Goal: Task Accomplishment & Management: Manage account settings

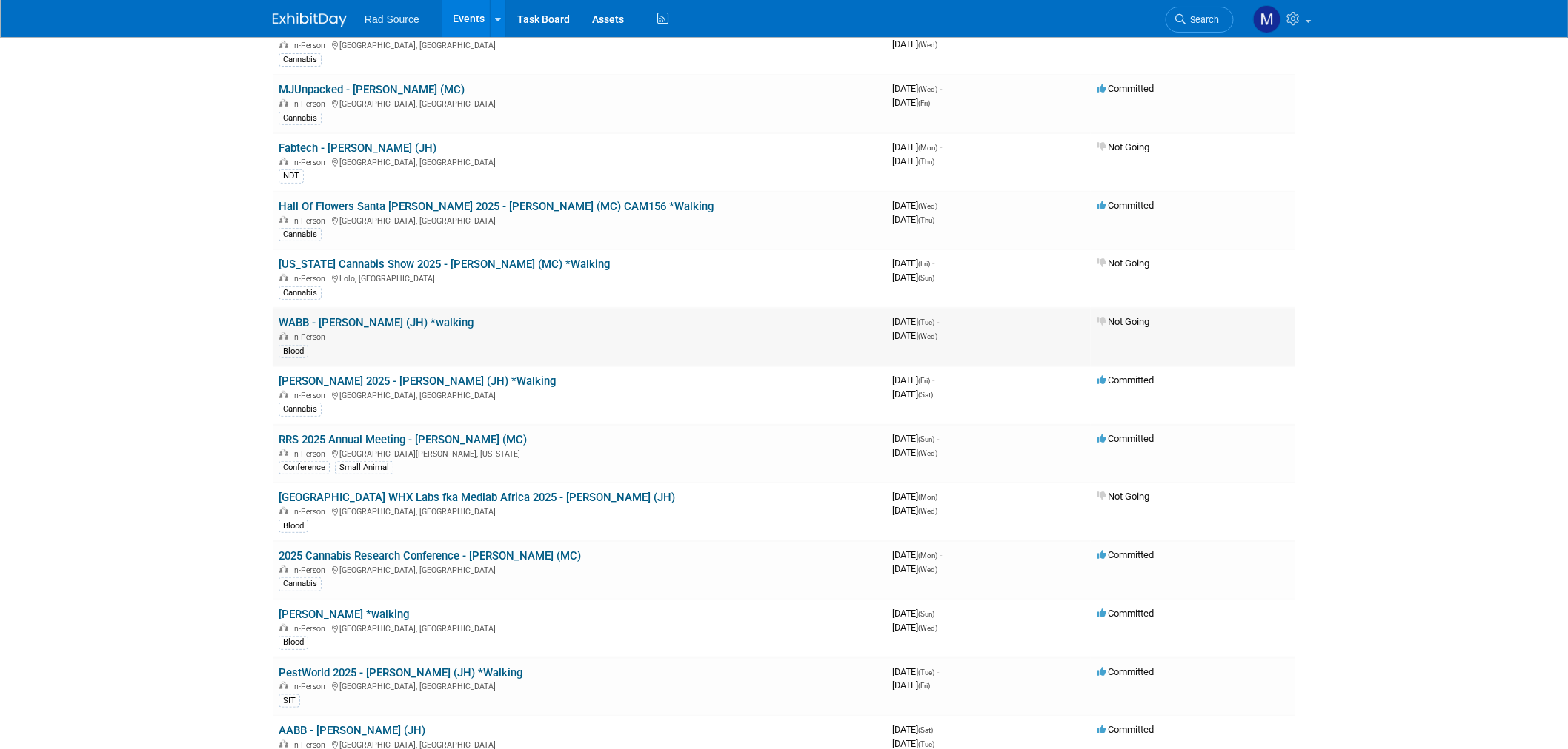
scroll to position [164, 0]
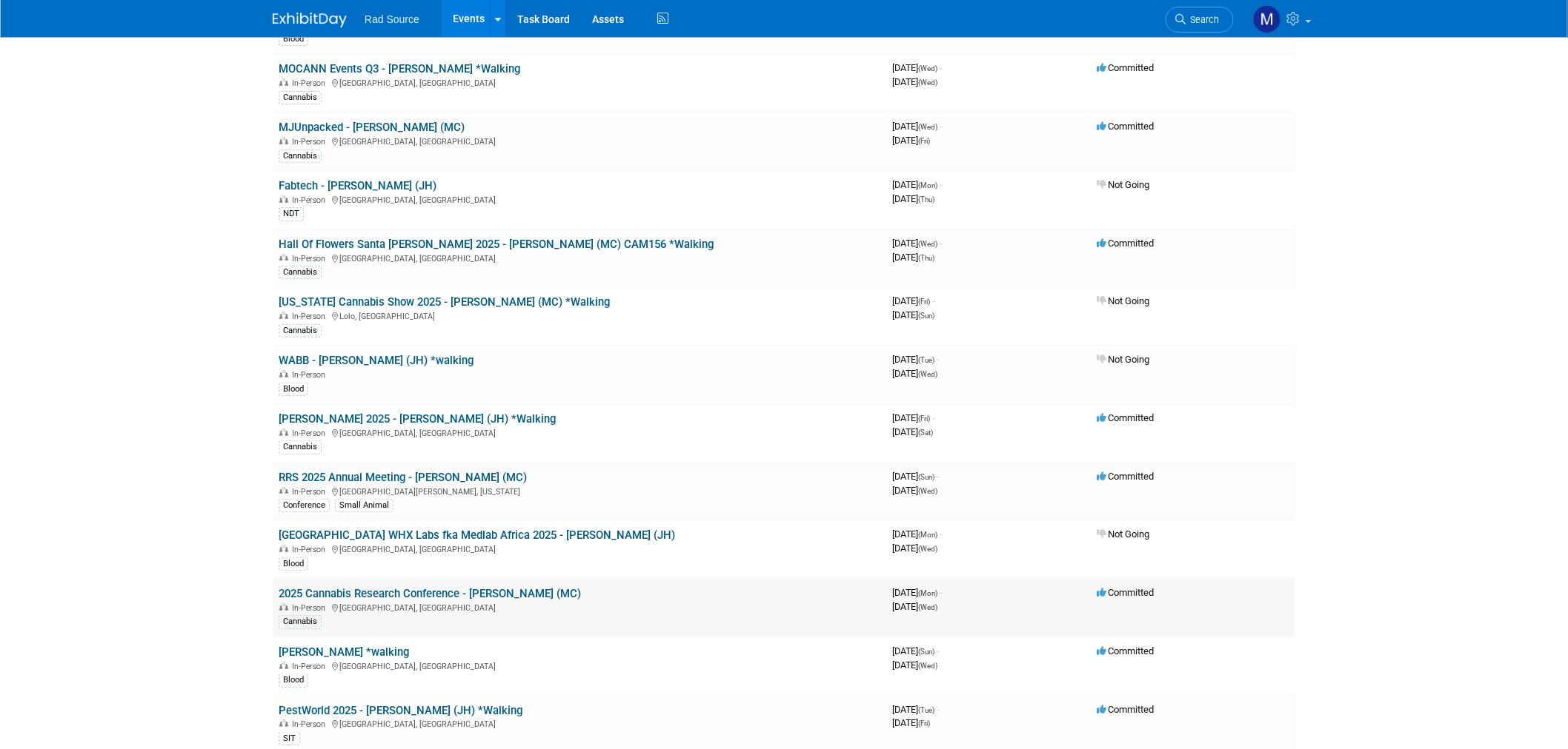
click at [372, 588] on link "2025 Cannabis Research Conference - [PERSON_NAME] (MC)" at bounding box center [429, 594] width 302 height 13
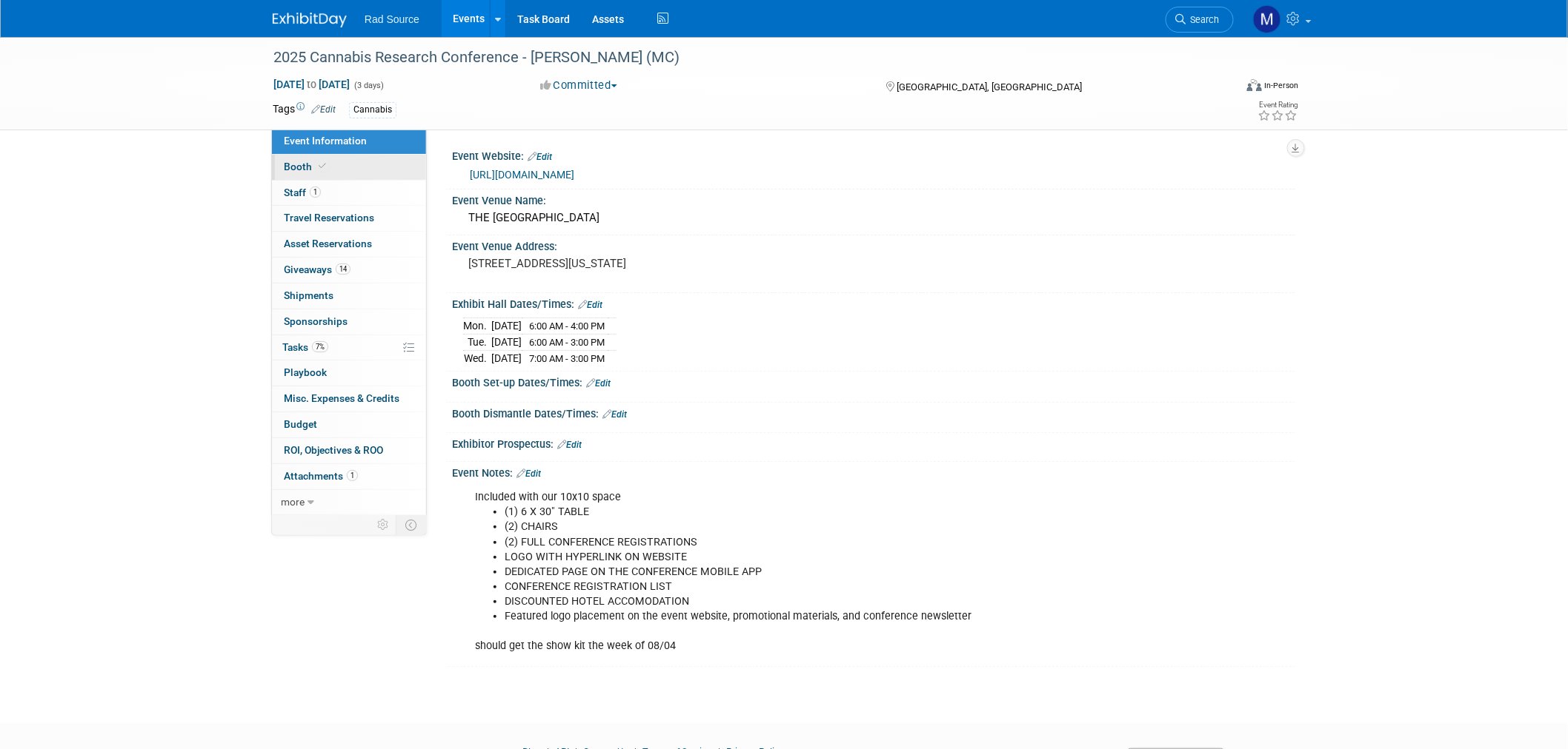
click at [336, 165] on link "Booth" at bounding box center [348, 167] width 154 height 25
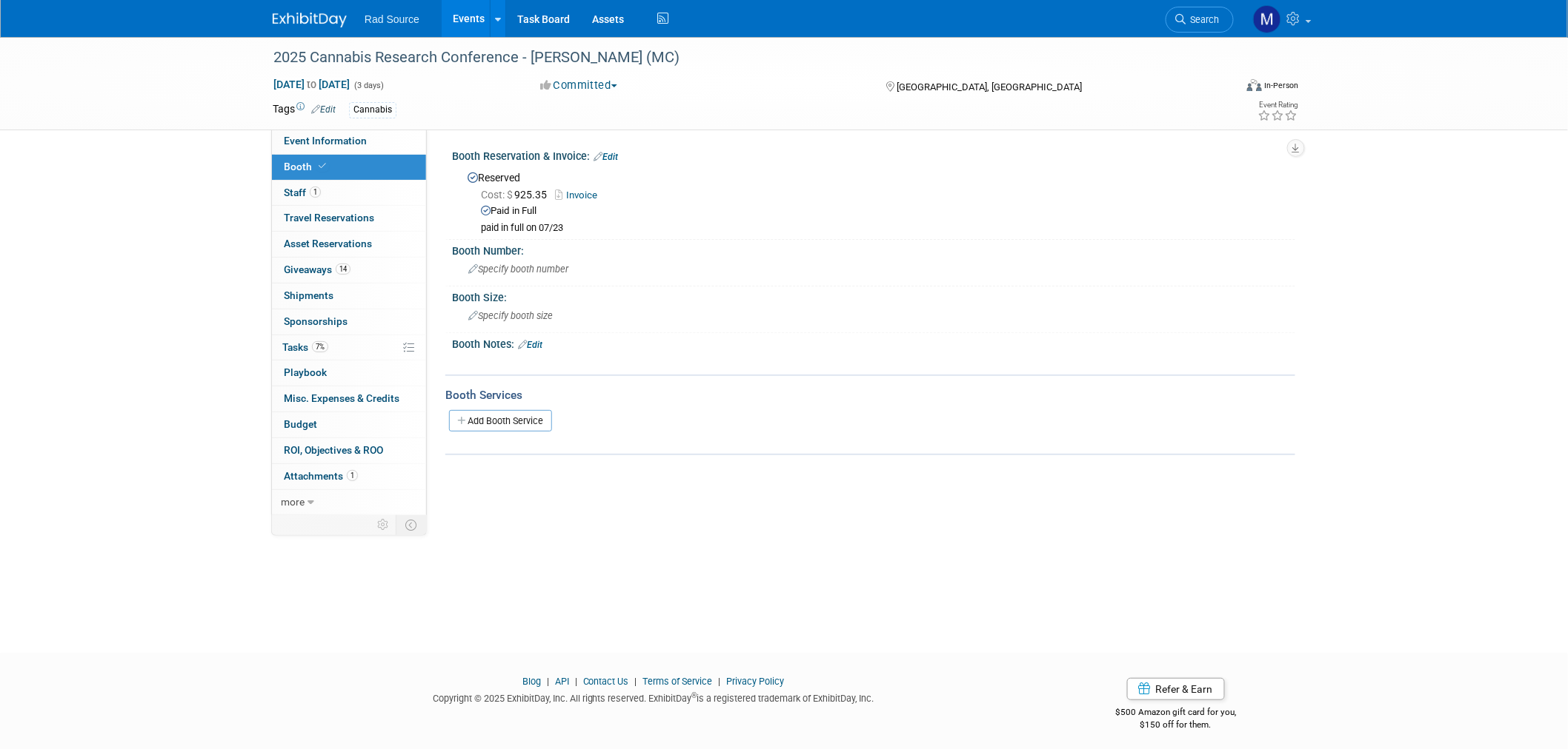
click at [589, 194] on link "Invoice" at bounding box center [580, 195] width 50 height 12
click at [356, 149] on link "Event Information" at bounding box center [348, 141] width 154 height 25
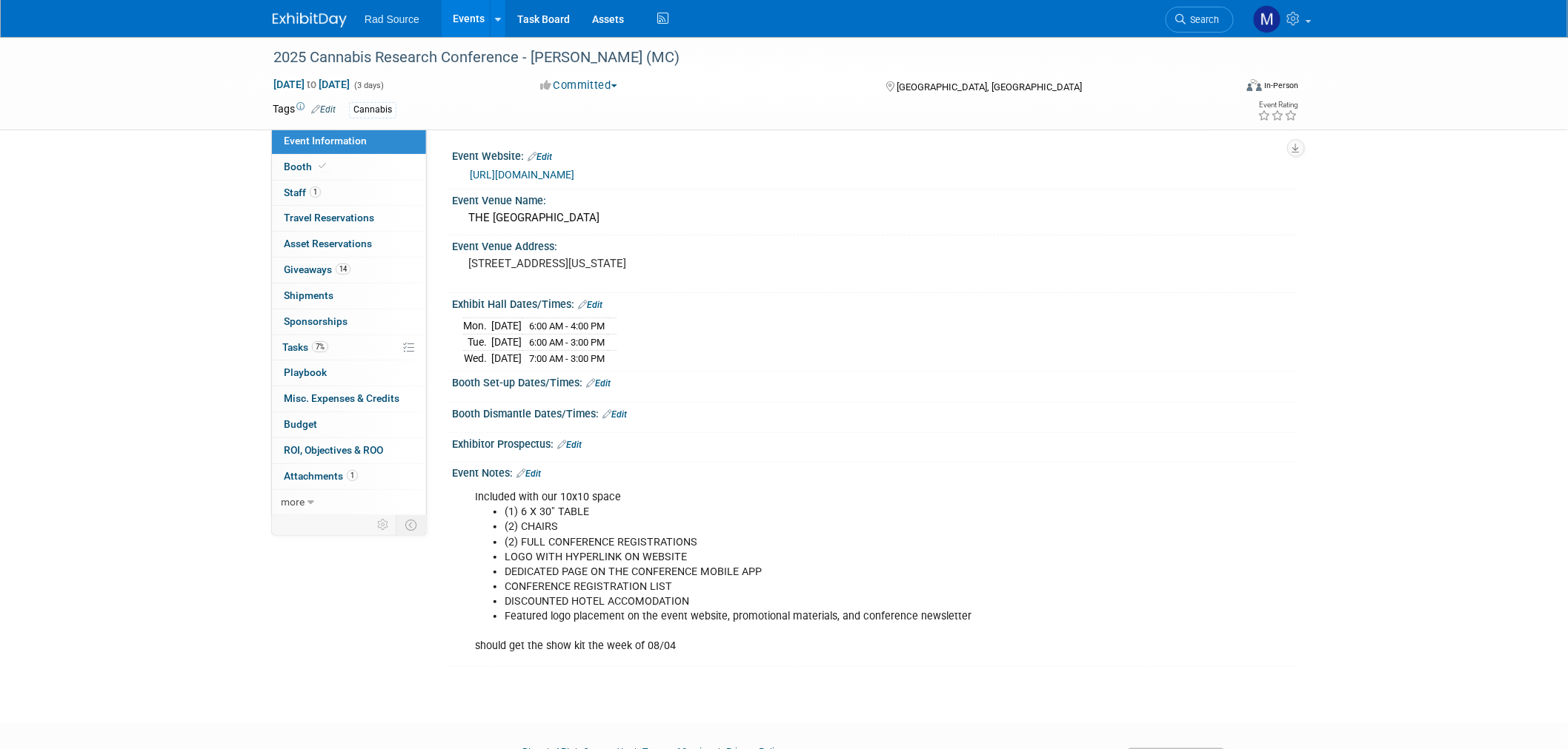
click at [608, 380] on link "Edit" at bounding box center [598, 384] width 25 height 11
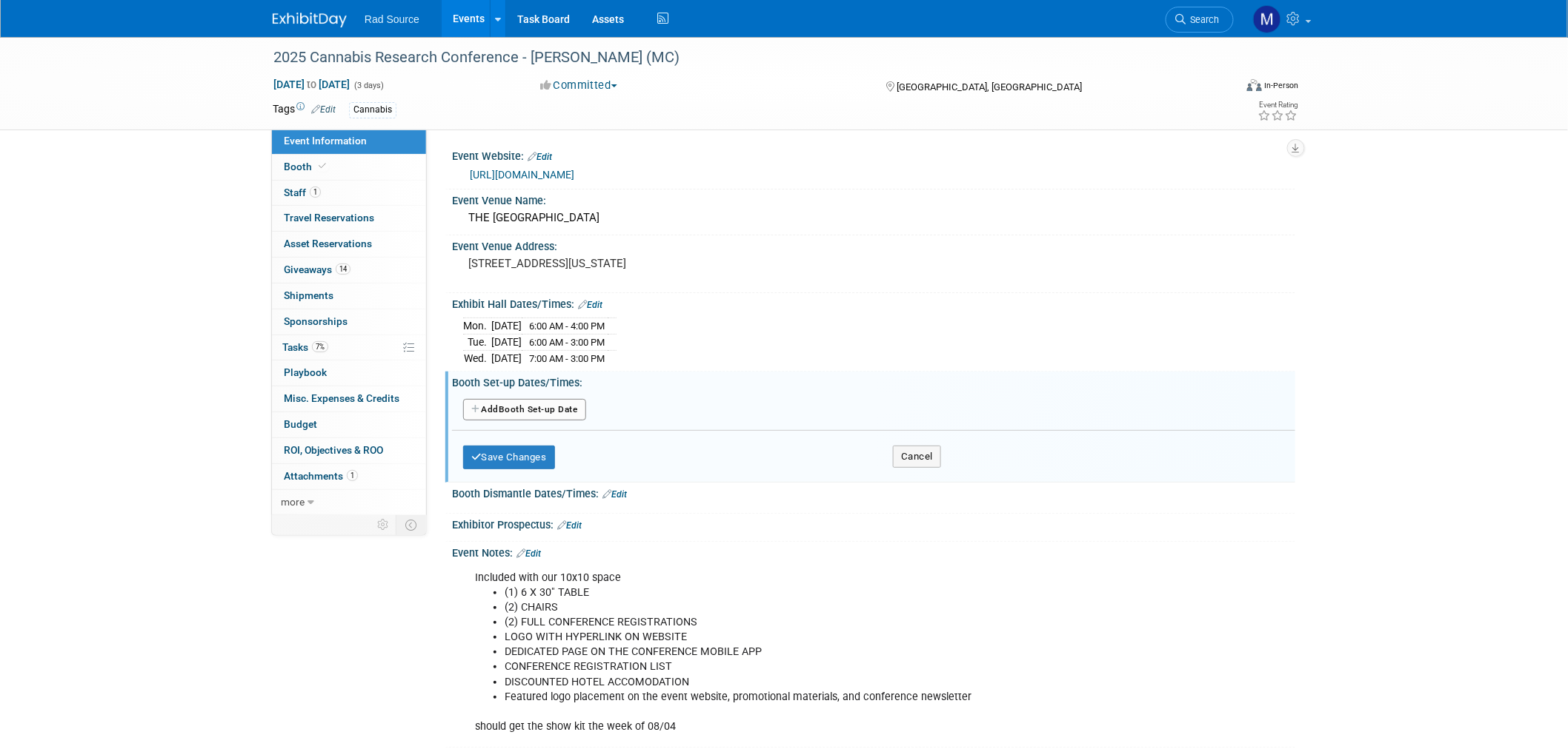
click at [560, 407] on button "Add Another Booth Set-up Date" at bounding box center [524, 410] width 123 height 22
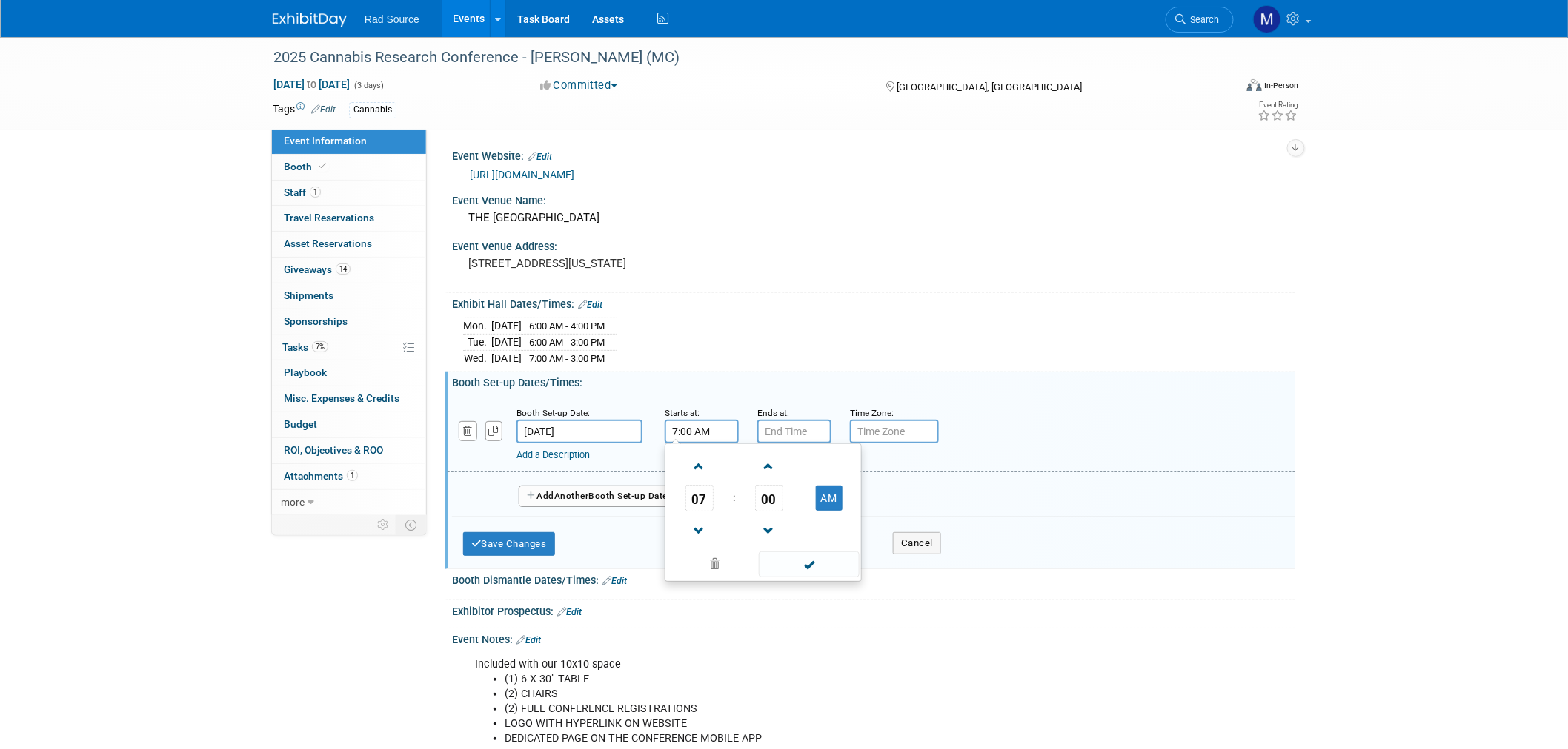
click at [700, 422] on input "7:00 AM" at bounding box center [701, 432] width 74 height 24
click at [699, 521] on span at bounding box center [699, 530] width 26 height 26
type input "6:00 AM"
click at [811, 420] on input "7:00 PM" at bounding box center [794, 432] width 74 height 24
click at [788, 469] on span at bounding box center [791, 466] width 26 height 26
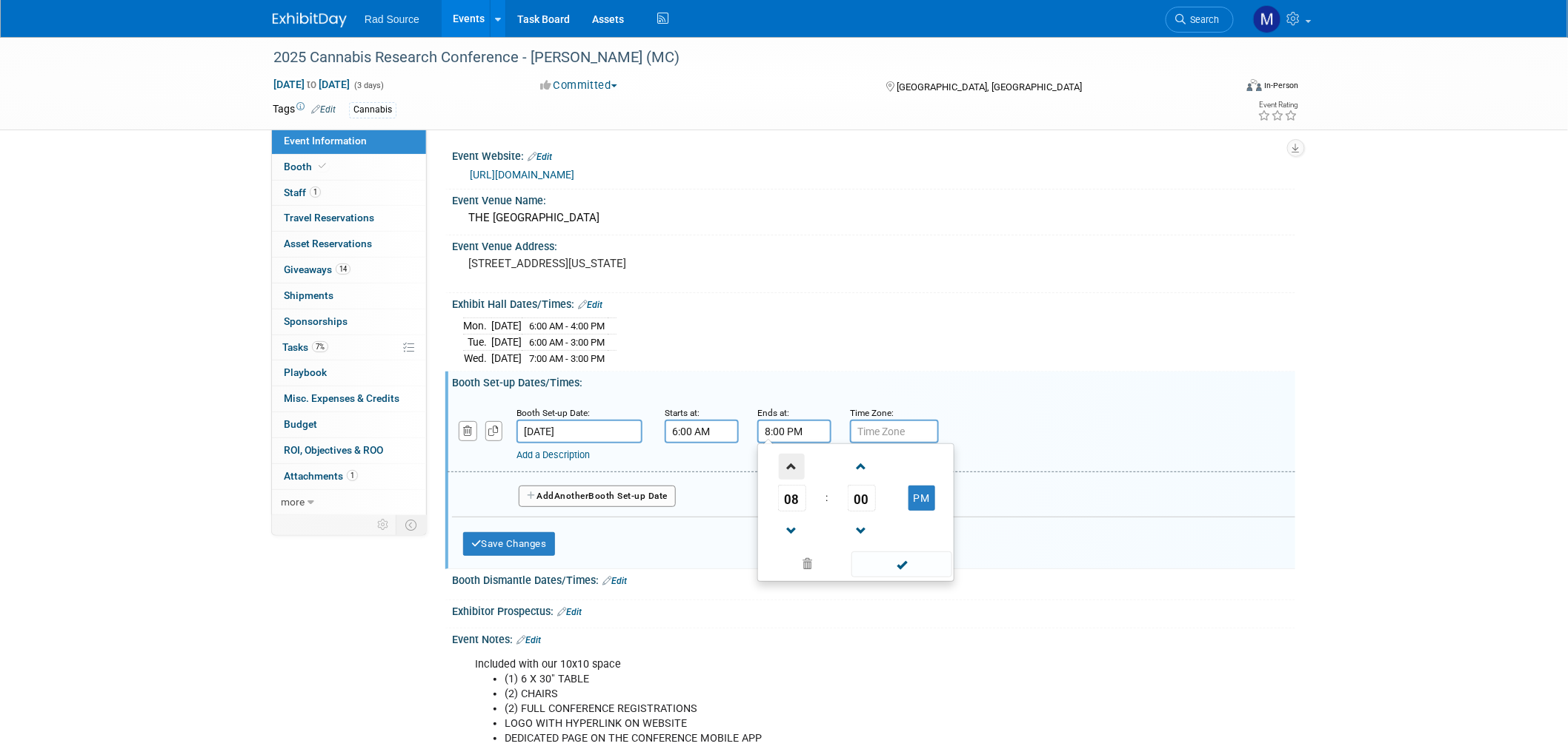
click at [788, 468] on span at bounding box center [791, 466] width 26 height 26
click at [922, 506] on button "PM" at bounding box center [922, 498] width 27 height 25
type input "9:00 AM"
click at [920, 569] on span at bounding box center [901, 564] width 100 height 26
click at [500, 545] on button "Save Changes" at bounding box center [508, 544] width 92 height 24
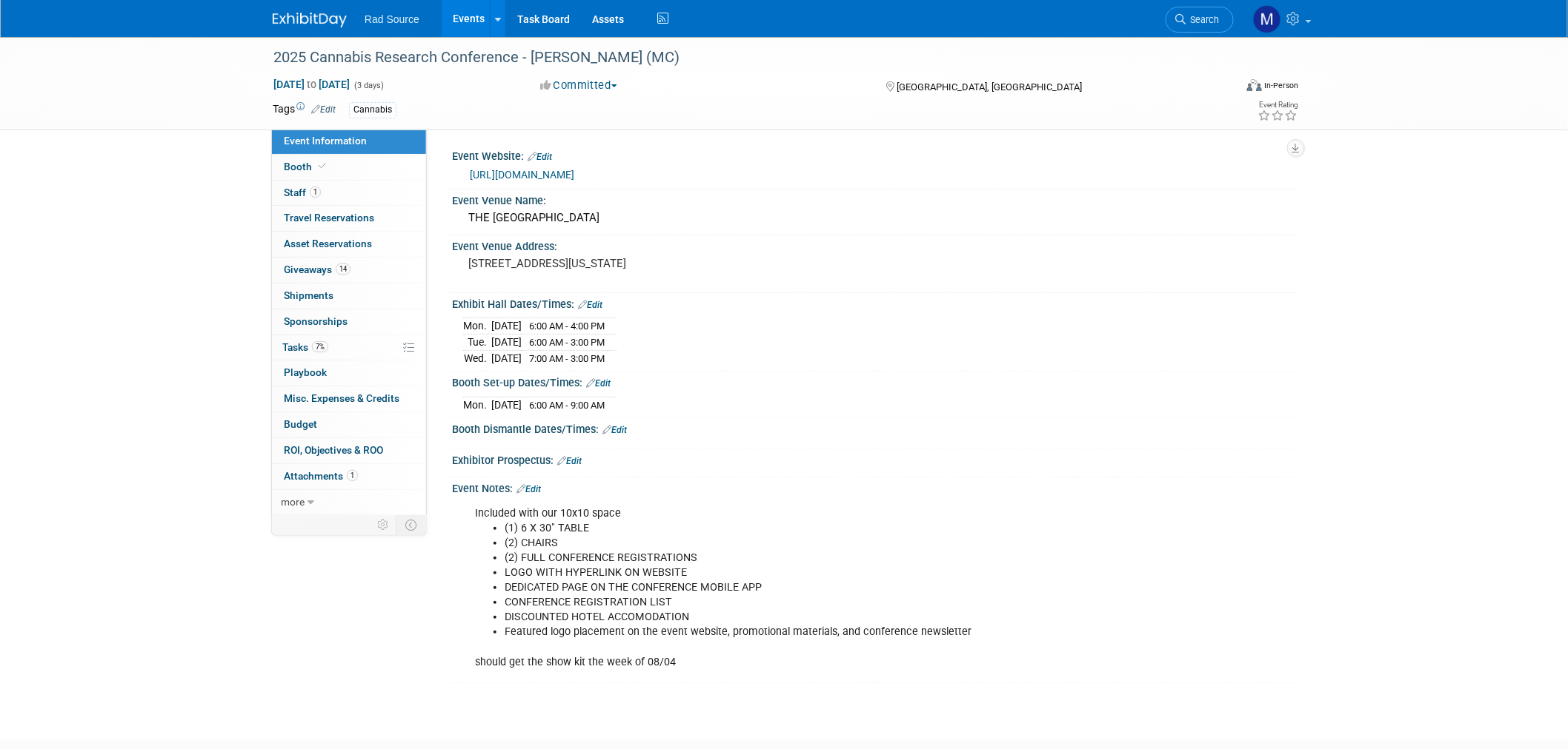
click at [595, 301] on link "Edit" at bounding box center [590, 306] width 25 height 11
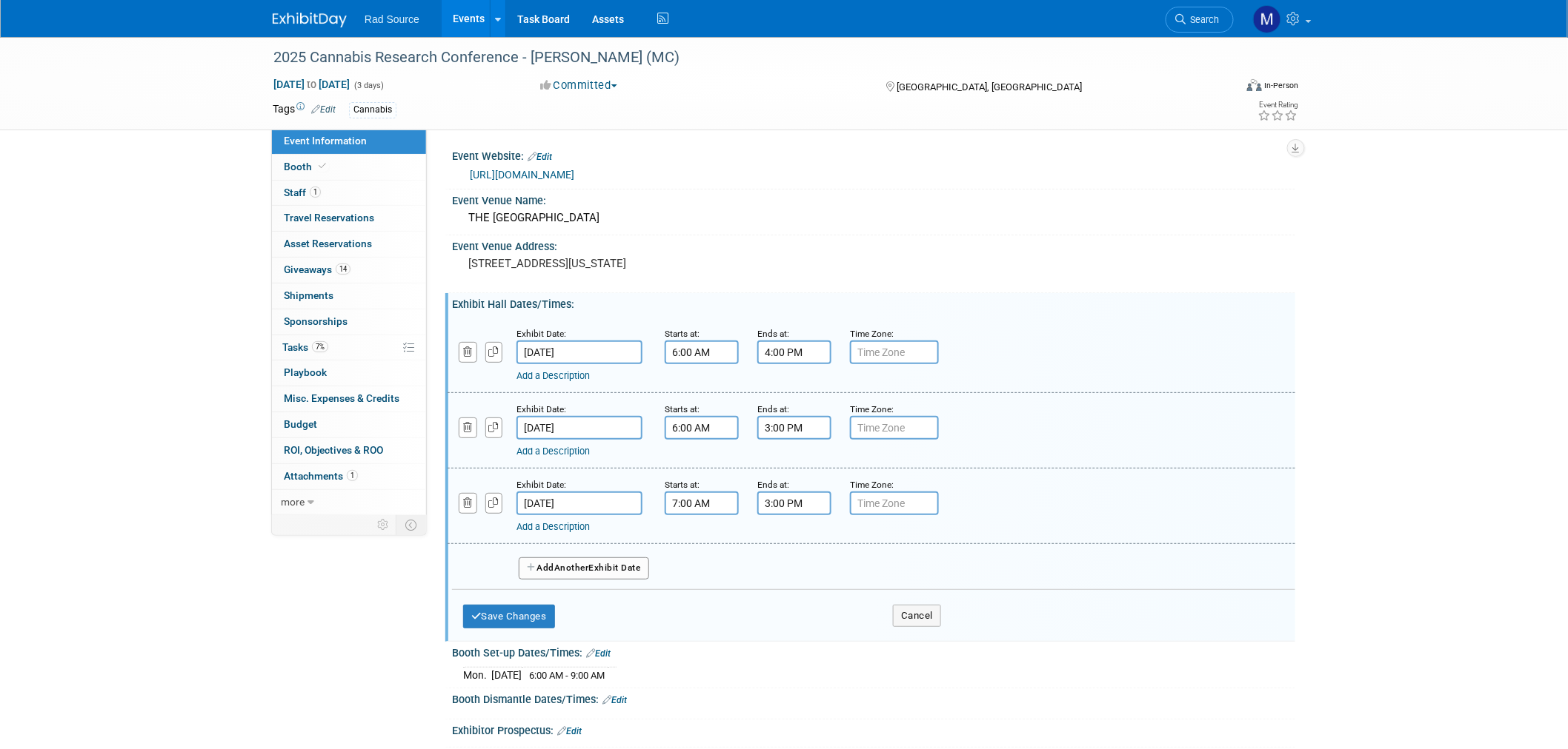
click at [700, 345] on input "6:00 AM" at bounding box center [701, 352] width 74 height 24
click at [706, 387] on span at bounding box center [699, 388] width 26 height 26
type input "9:00 AM"
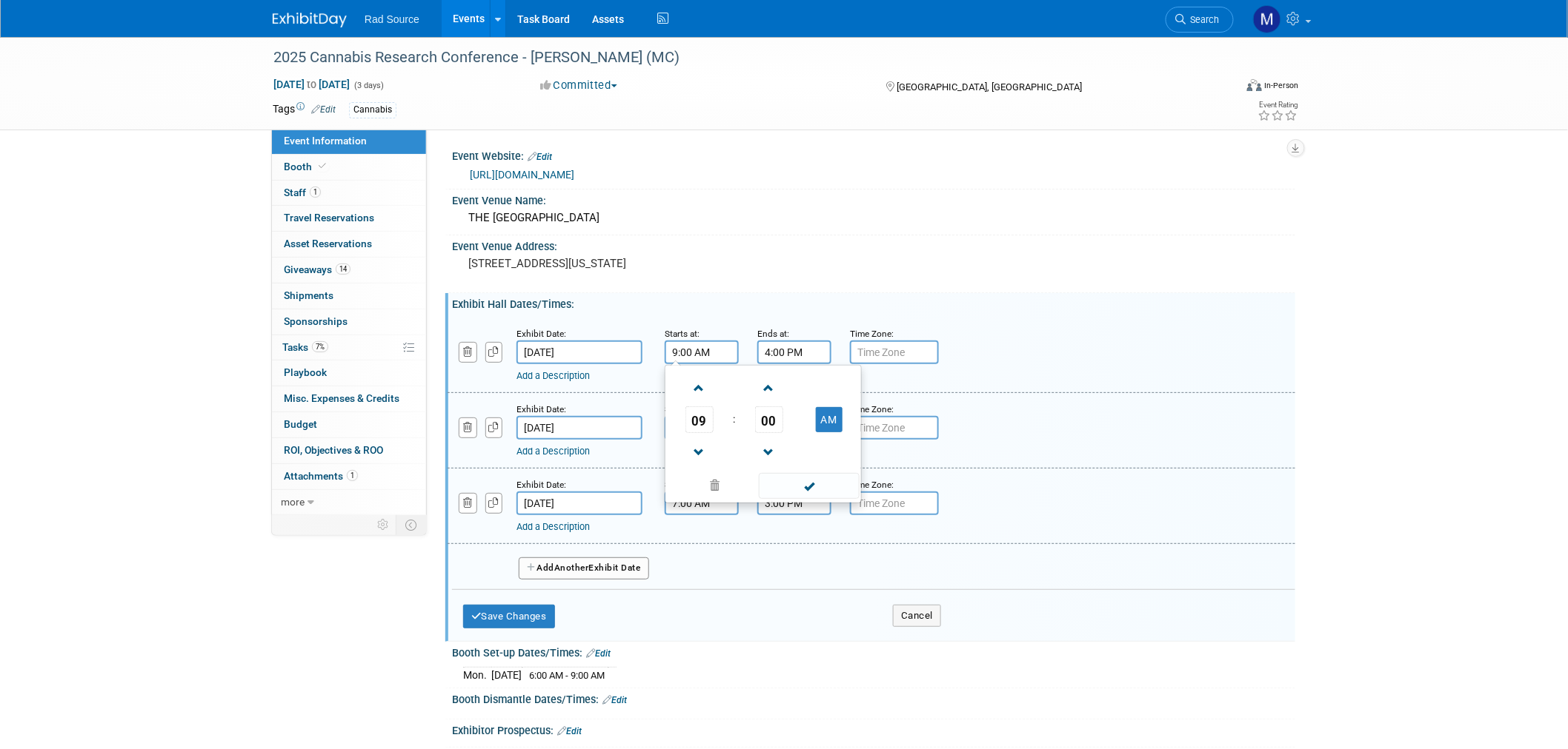
click at [812, 345] on input "4:00 PM" at bounding box center [794, 352] width 74 height 24
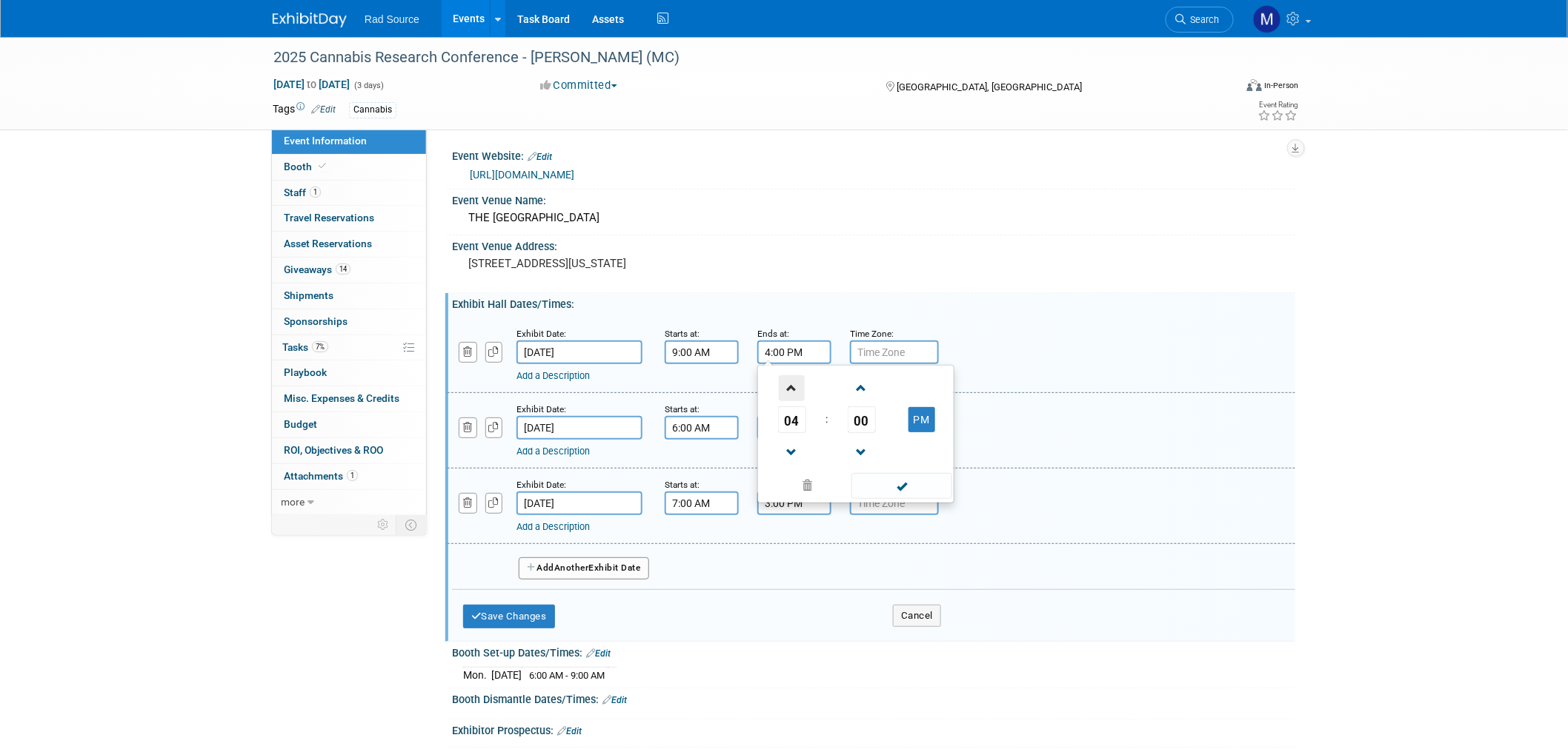
click at [797, 388] on span at bounding box center [791, 388] width 26 height 26
type input "5:00 PM"
click at [908, 490] on span at bounding box center [901, 486] width 100 height 26
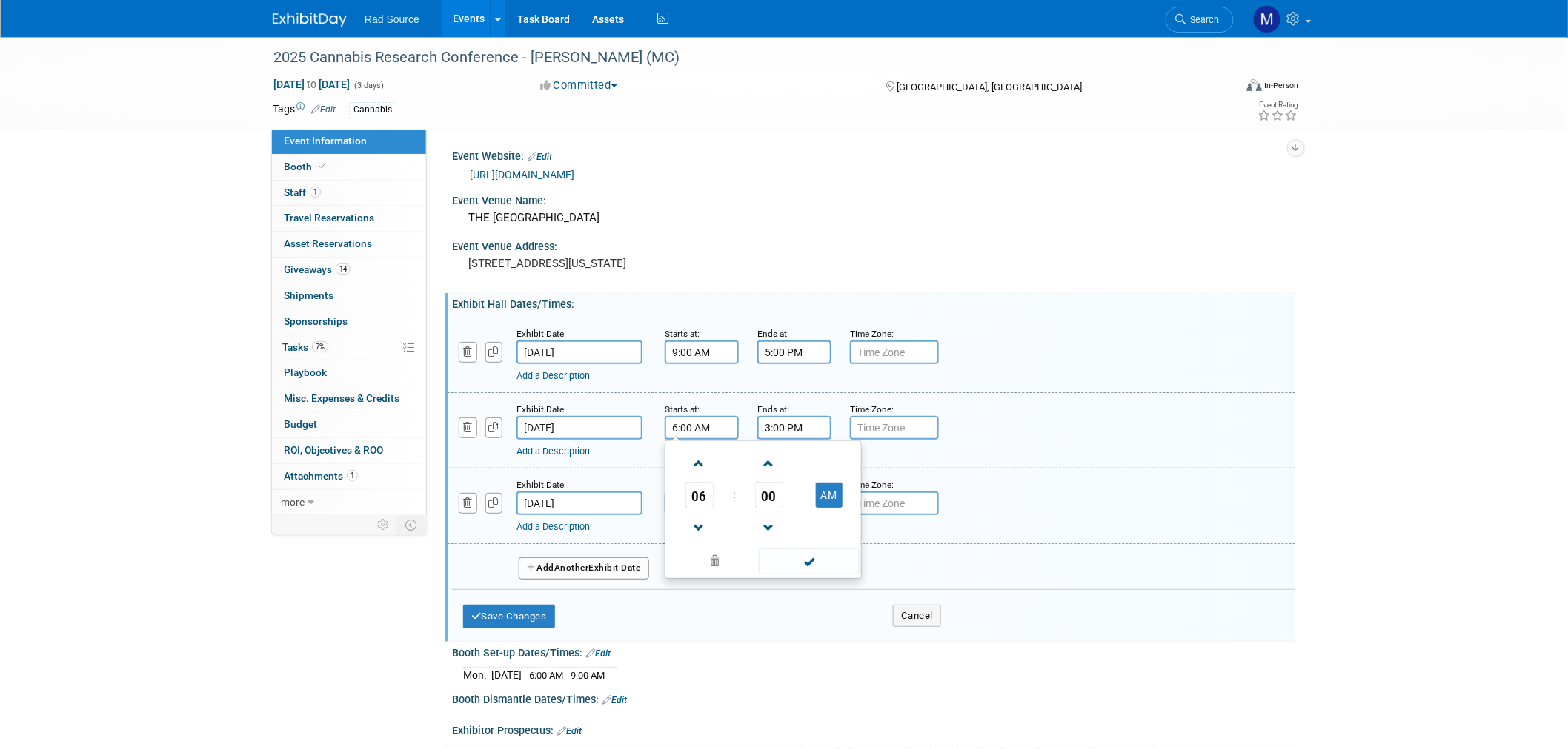
click at [717, 426] on input "6:00 AM" at bounding box center [701, 427] width 74 height 24
click at [706, 458] on span at bounding box center [699, 464] width 26 height 26
type input "7:00 AM"
click at [812, 556] on span at bounding box center [808, 562] width 100 height 26
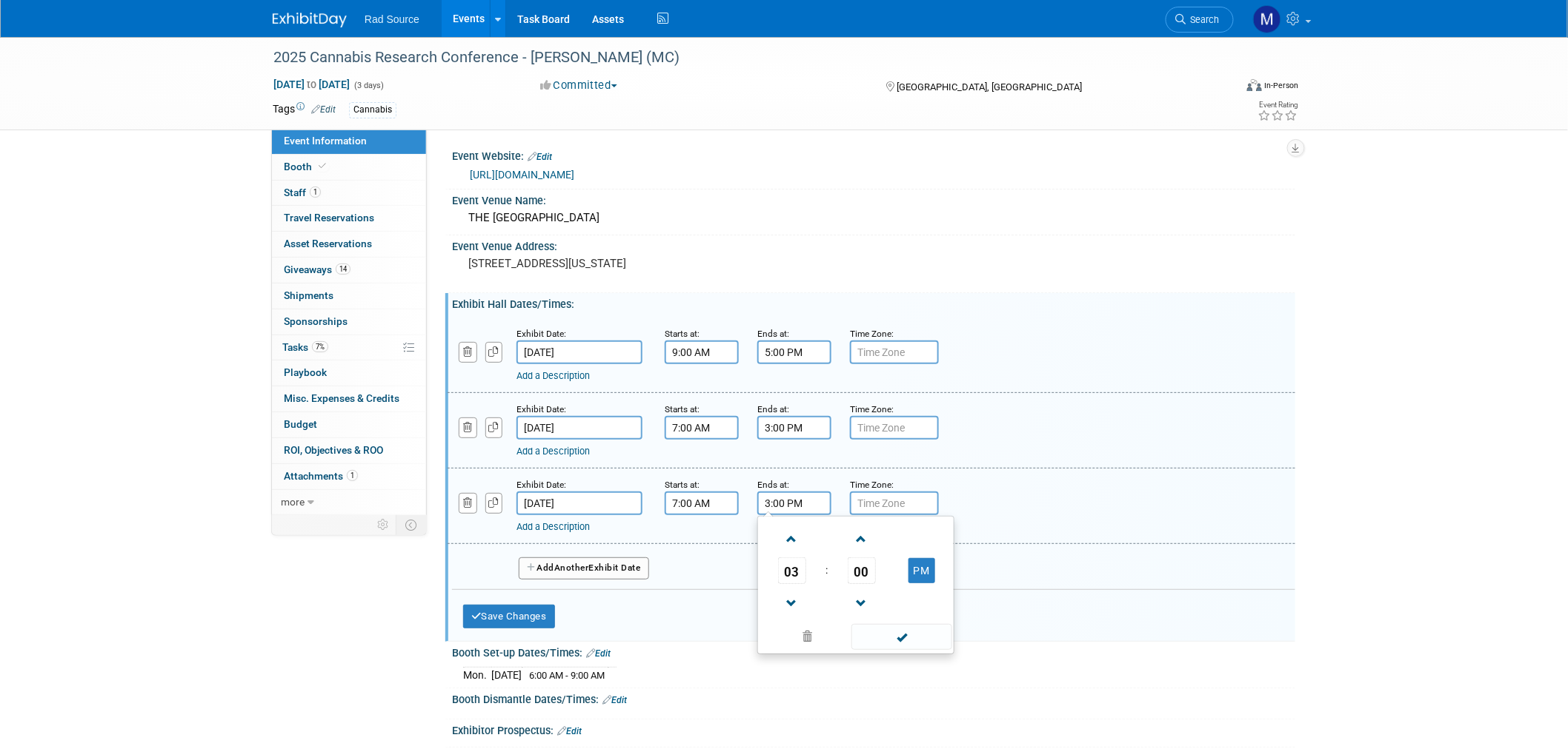
click at [794, 501] on input "3:00 PM" at bounding box center [794, 503] width 74 height 24
click at [785, 595] on span at bounding box center [791, 603] width 26 height 26
type input "12:00 PM"
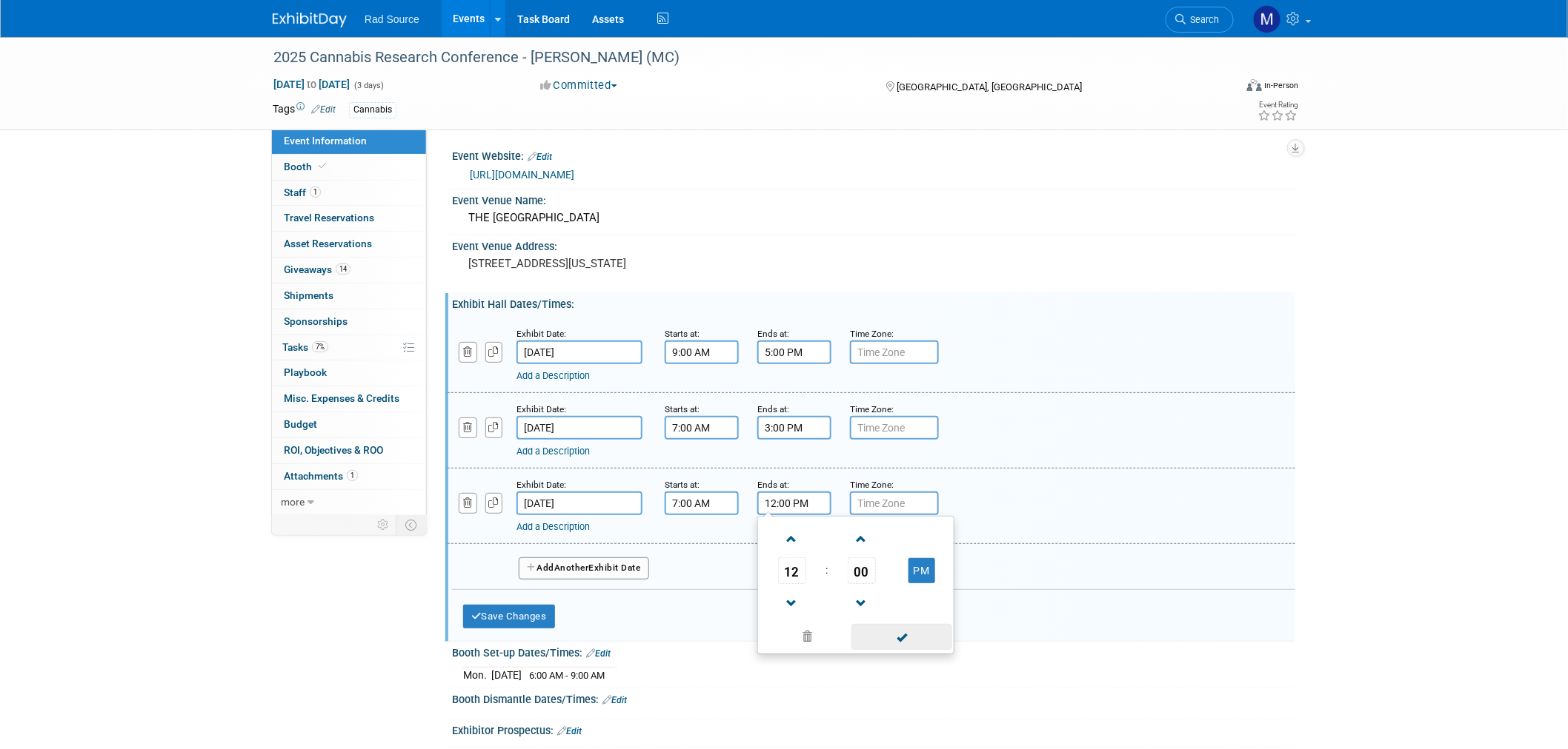
click at [907, 628] on span at bounding box center [901, 637] width 100 height 26
click at [530, 605] on button "Save Changes" at bounding box center [508, 617] width 92 height 24
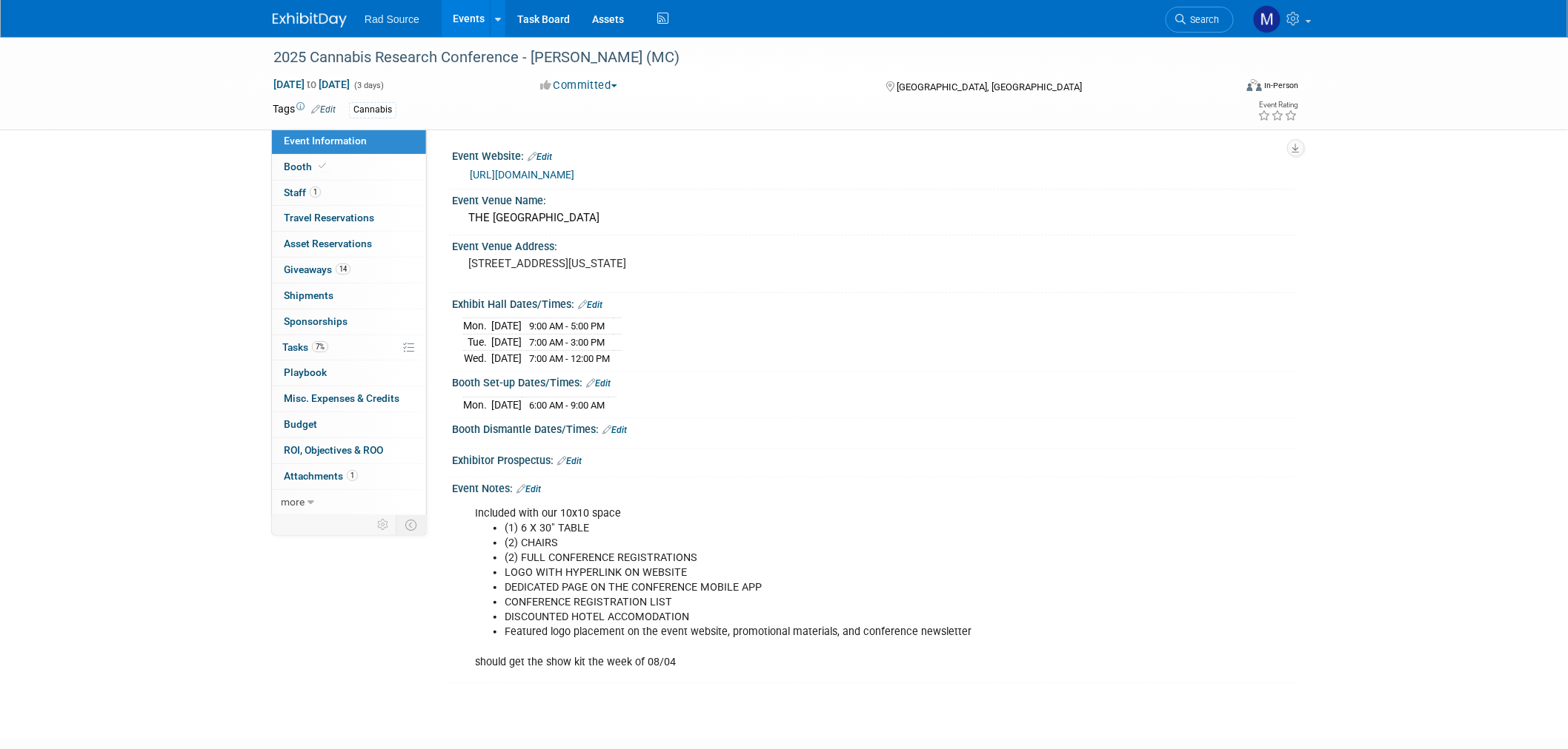
click at [620, 429] on link "Edit" at bounding box center [615, 430] width 25 height 11
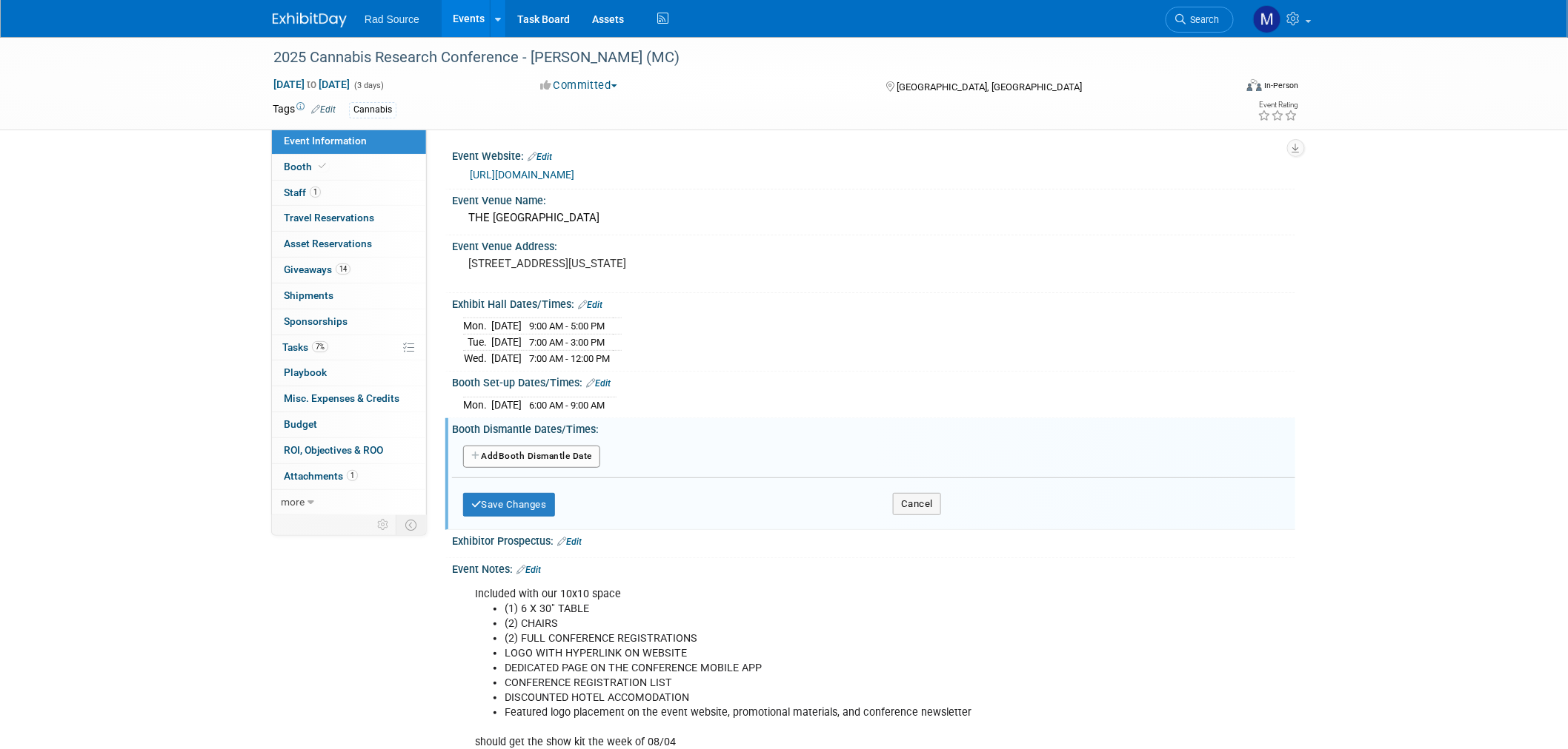
click at [579, 452] on button "Add Another Booth Dismantle Date" at bounding box center [532, 457] width 137 height 22
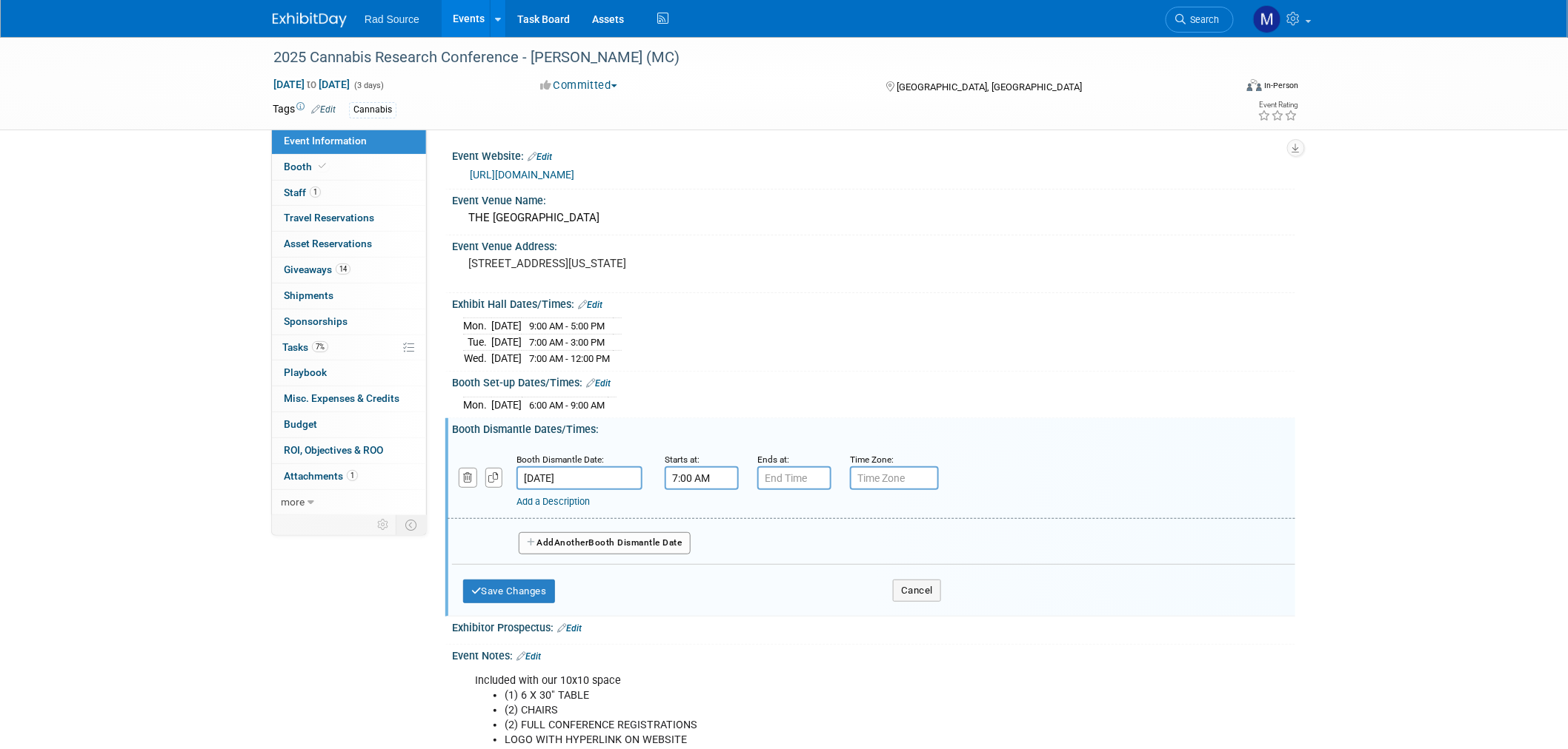
click at [708, 474] on input "7:00 AM" at bounding box center [701, 478] width 74 height 24
click at [700, 537] on span "07" at bounding box center [700, 545] width 28 height 27
click at [700, 527] on td "12" at bounding box center [692, 514] width 47 height 40
click at [831, 546] on button "AM" at bounding box center [829, 545] width 27 height 25
type input "12:00 PM"
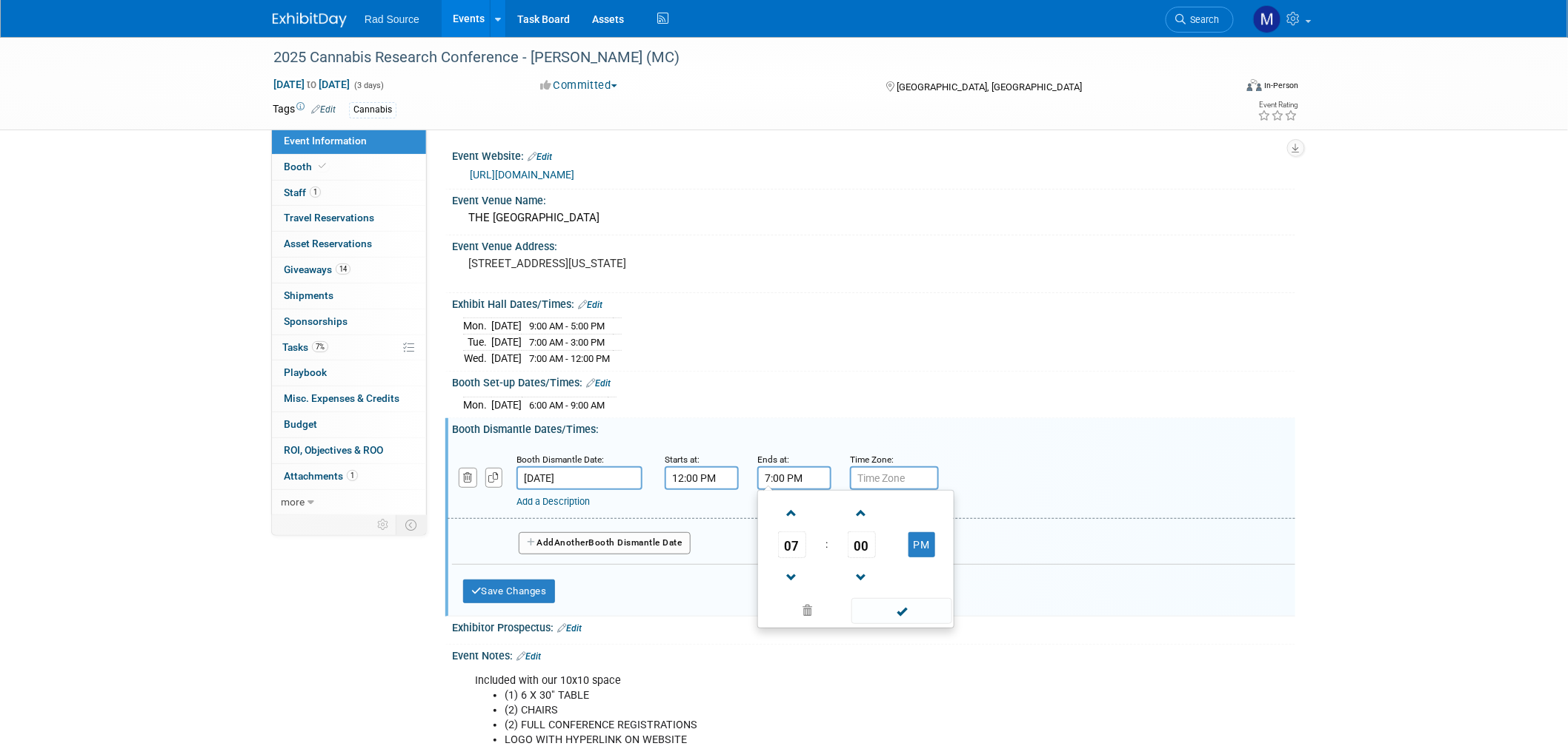
click at [825, 475] on input "7:00 PM" at bounding box center [794, 478] width 74 height 24
click at [798, 551] on span "07" at bounding box center [792, 545] width 28 height 27
click at [864, 508] on td "02" at bounding box center [879, 514] width 47 height 40
type input "2:00 PM"
click at [907, 600] on span at bounding box center [901, 610] width 100 height 26
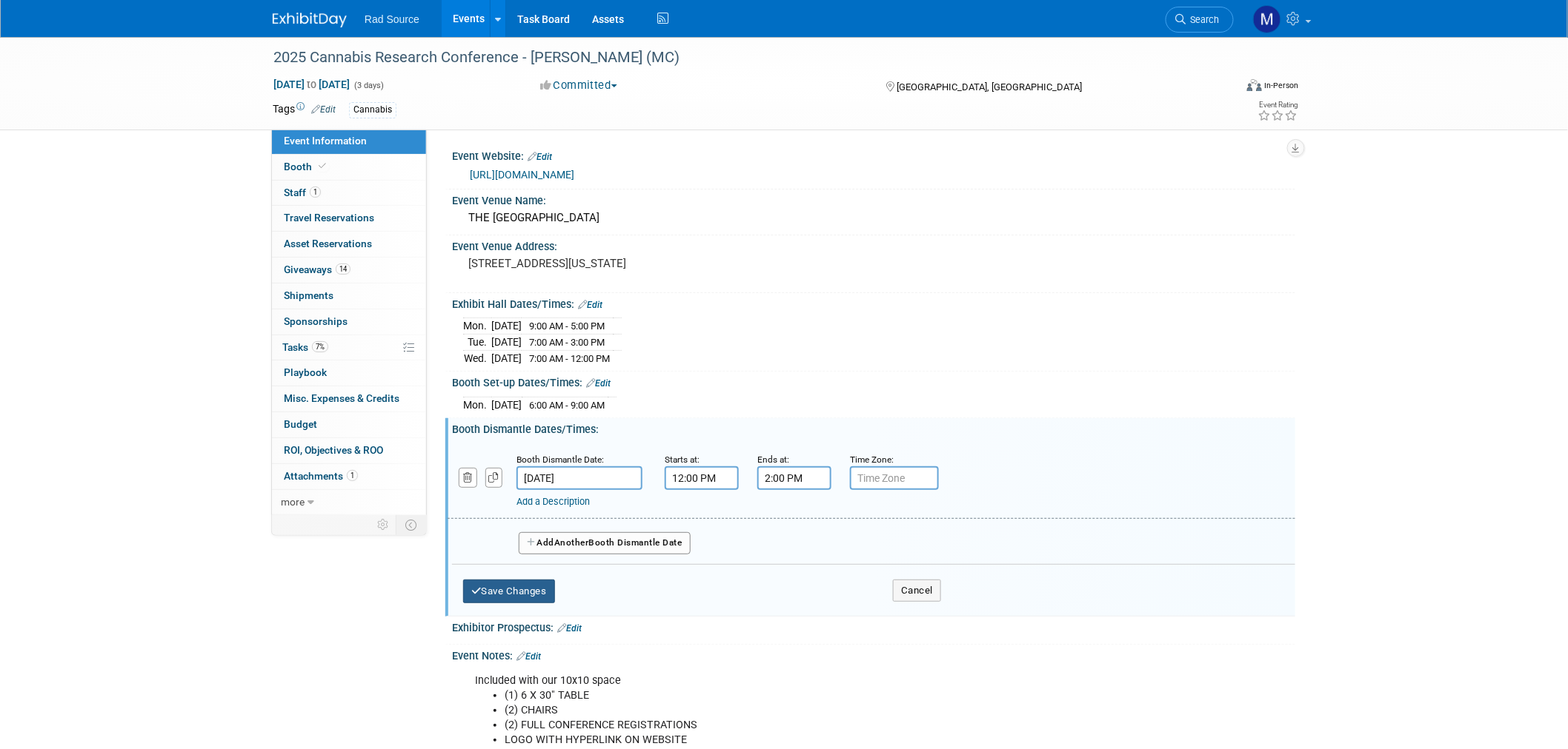
click at [527, 594] on button "Save Changes" at bounding box center [508, 592] width 92 height 24
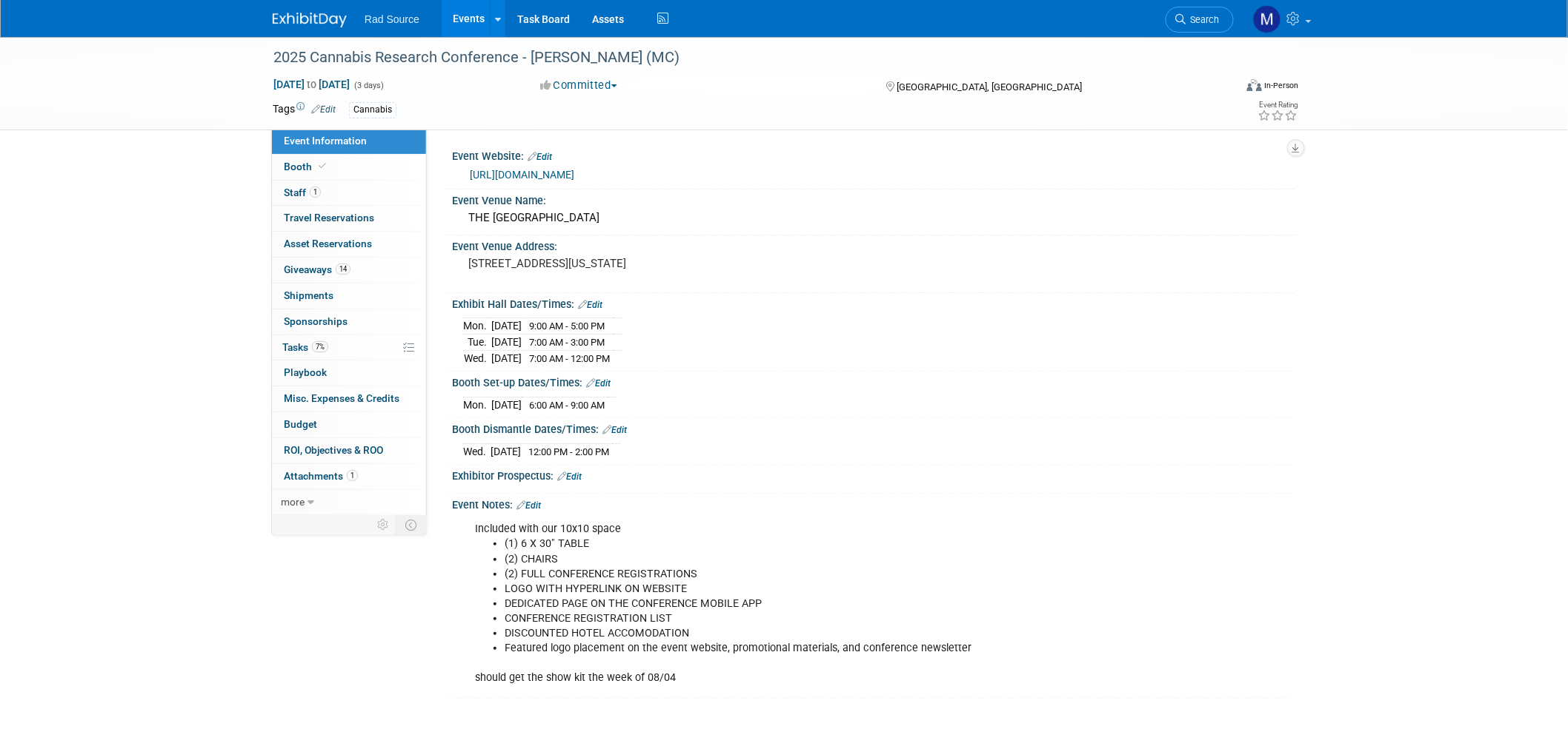
click at [540, 506] on link "Edit" at bounding box center [529, 506] width 25 height 11
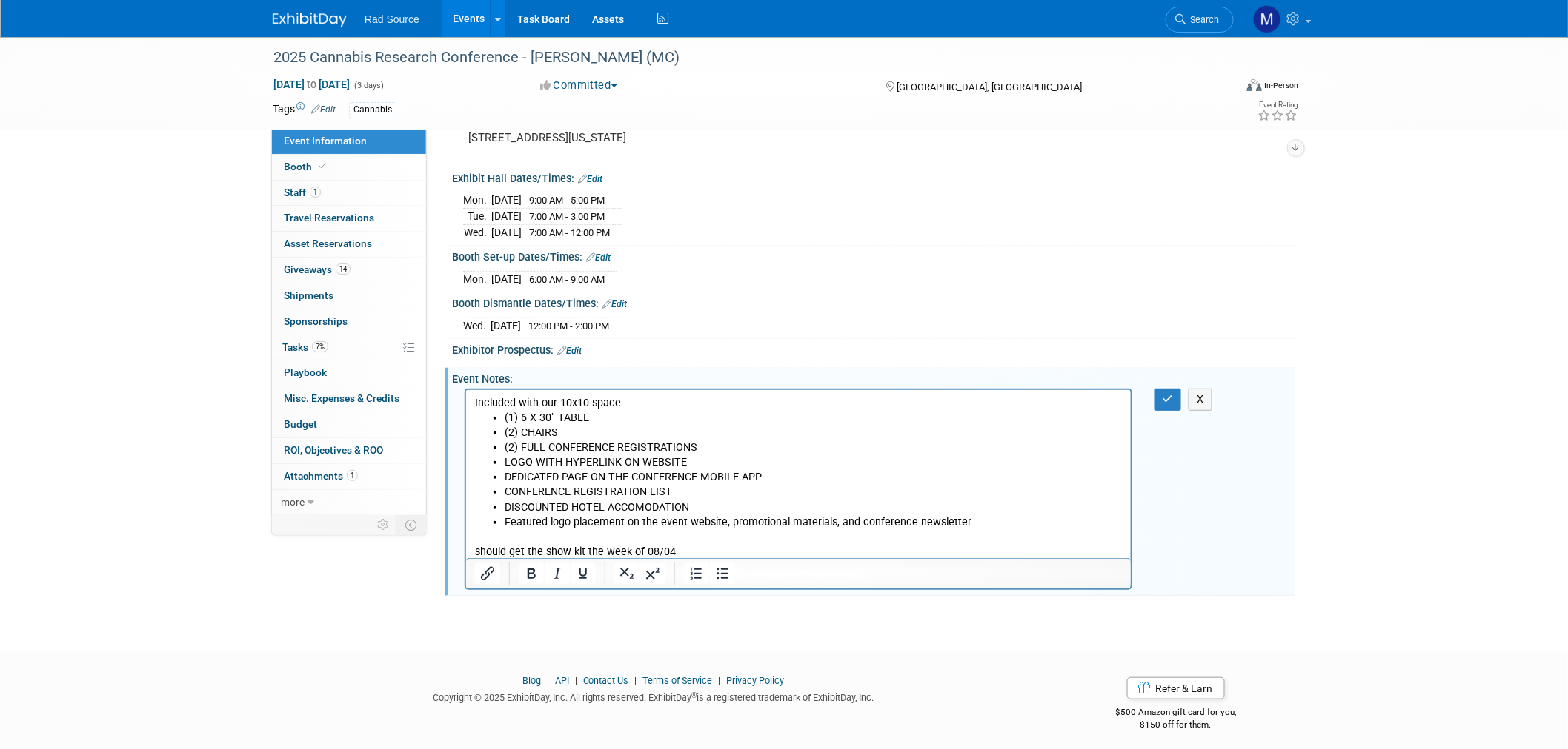
scroll to position [129, 0]
click at [695, 552] on p "should get the show kit the week of 08/04" at bounding box center [797, 541] width 647 height 29
drag, startPoint x: 692, startPoint y: 547, endPoint x: 469, endPoint y: 550, distance: 223.0
click at [469, 550] on html "Included with our 10x10 space (1) 6 X 30" TABLE (2) CHAIRS (2) FULL CONFERENCE …" at bounding box center [797, 472] width 665 height 170
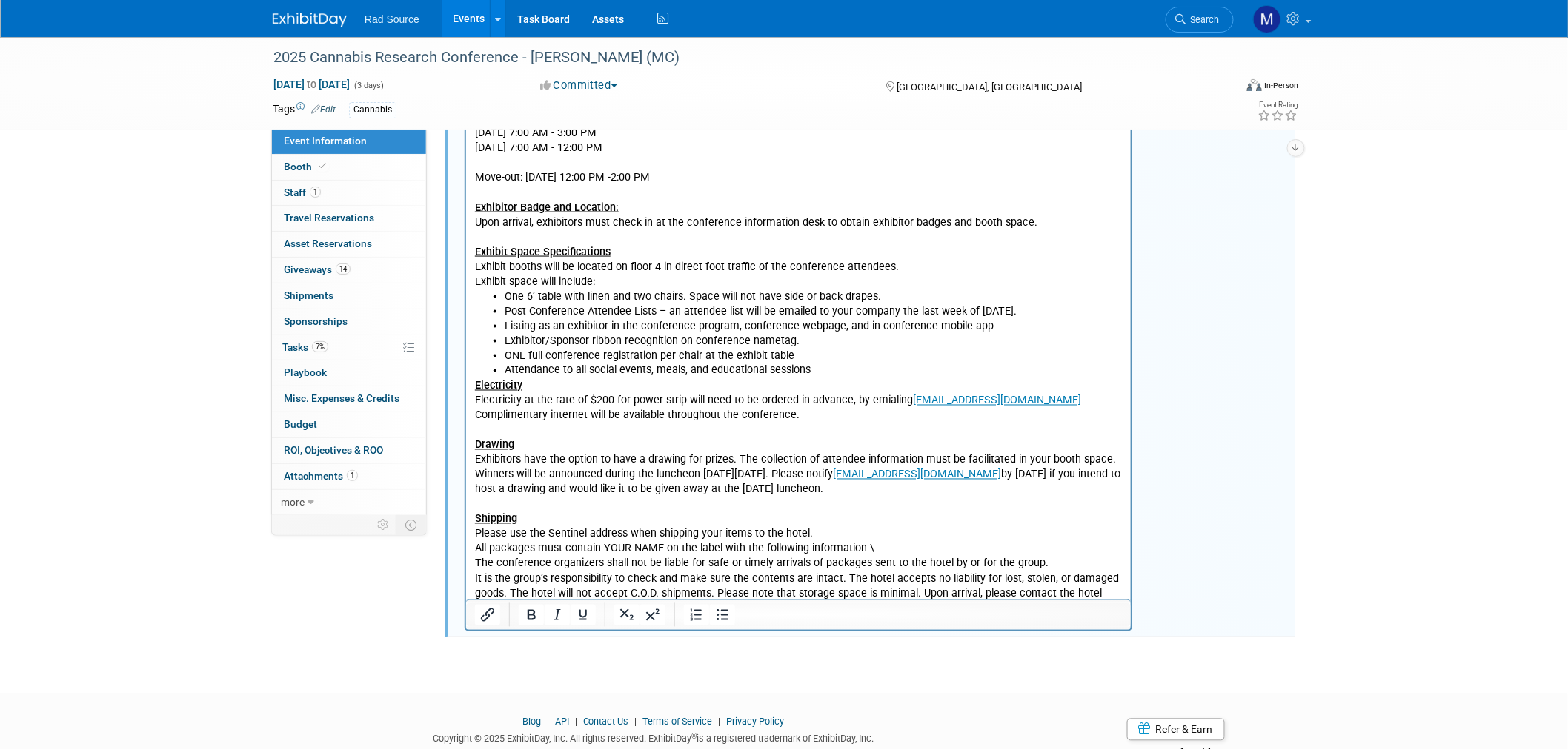
scroll to position [775, 0]
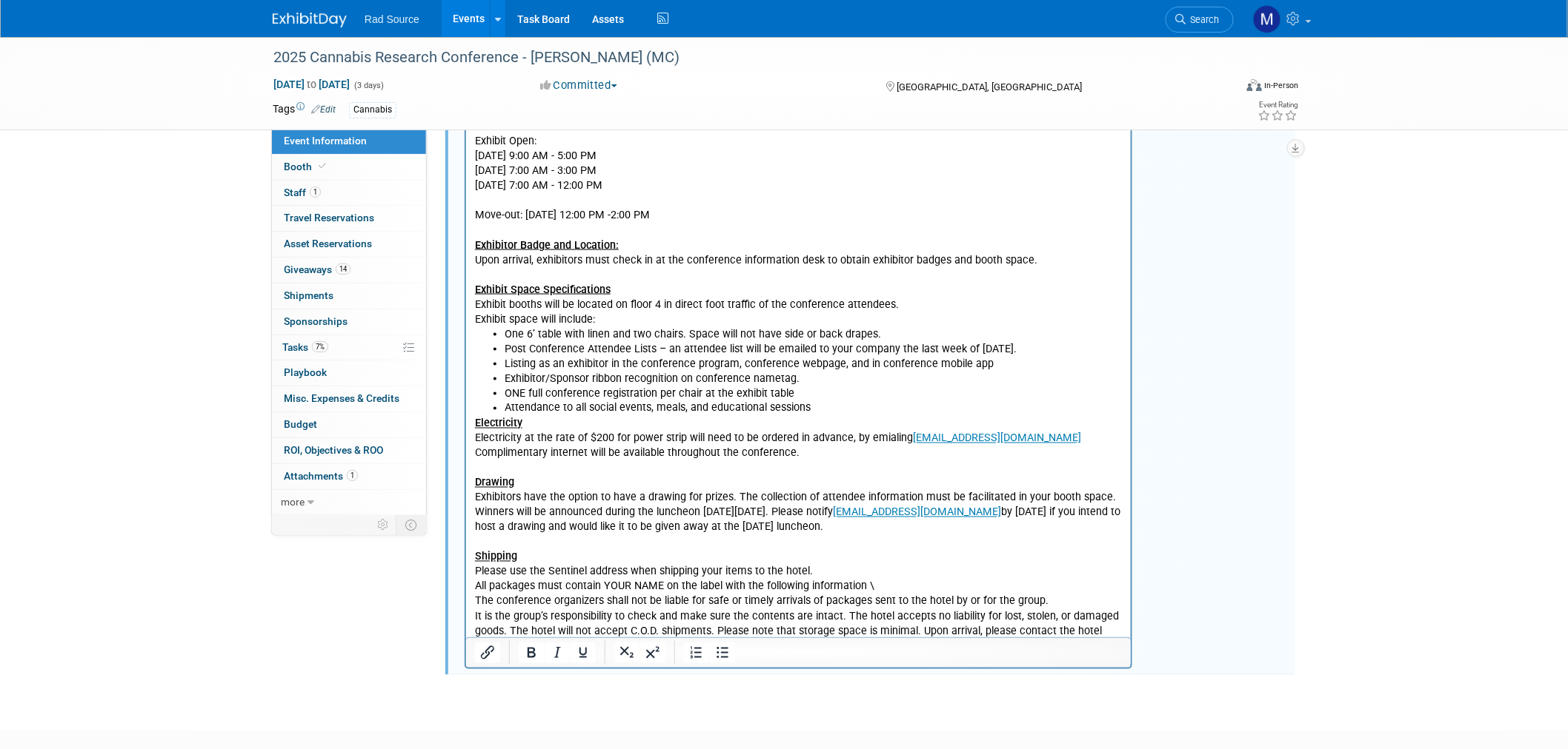
click at [804, 447] on p "Complimentary internet will be available throughout the conference." at bounding box center [797, 454] width 647 height 15
click at [531, 654] on icon "Bold" at bounding box center [531, 653] width 8 height 11
click at [523, 649] on icon "Bold" at bounding box center [532, 653] width 18 height 18
drag, startPoint x: 915, startPoint y: 437, endPoint x: 795, endPoint y: 441, distance: 120.1
click at [795, 447] on p "Complimentary internet will be available throughout the conference. ﻿(we alread…" at bounding box center [797, 454] width 647 height 15
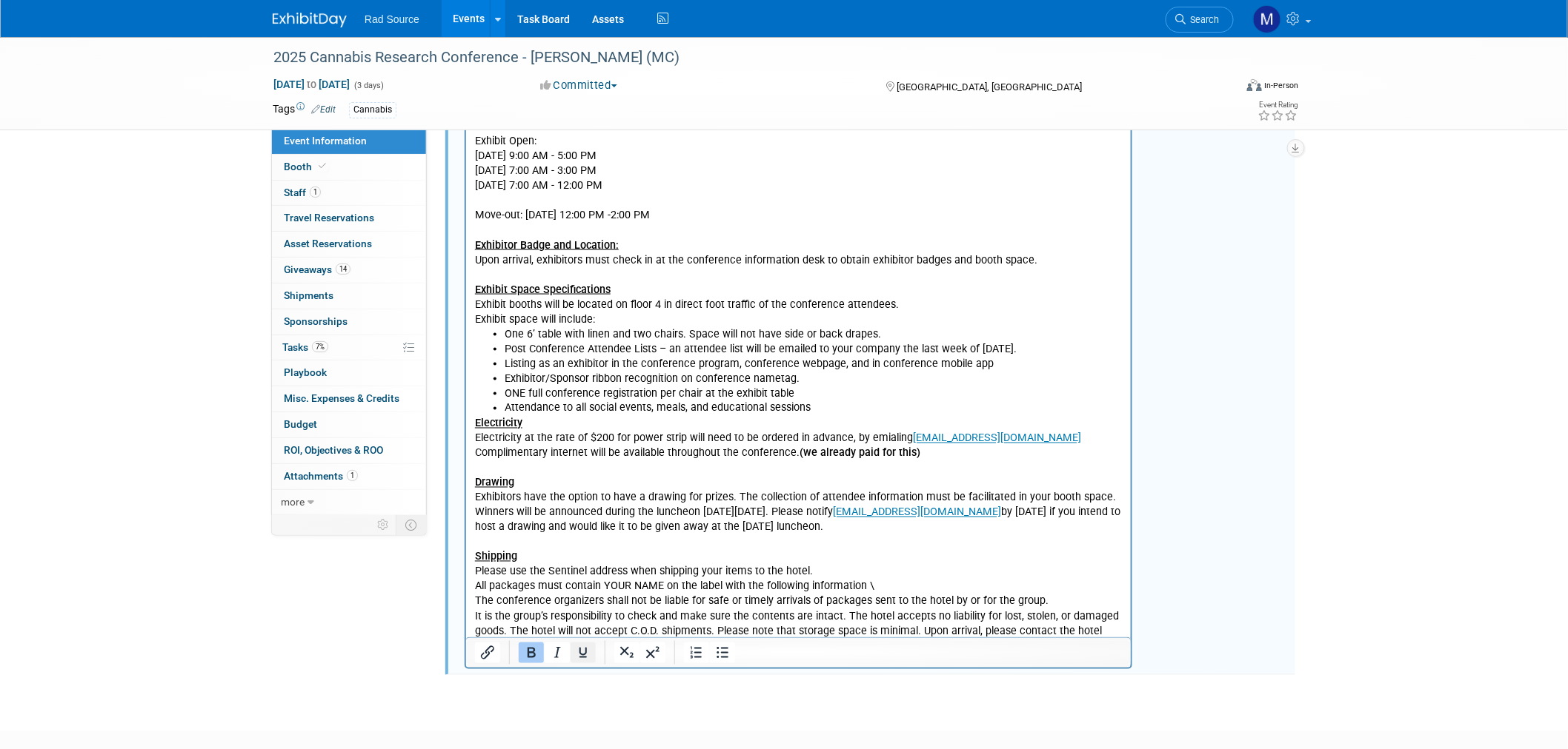
click at [580, 653] on icon "Underline" at bounding box center [583, 653] width 18 height 18
click at [581, 580] on p "All packages must contain YOUR NAME on the label with the following information…" at bounding box center [797, 587] width 647 height 15
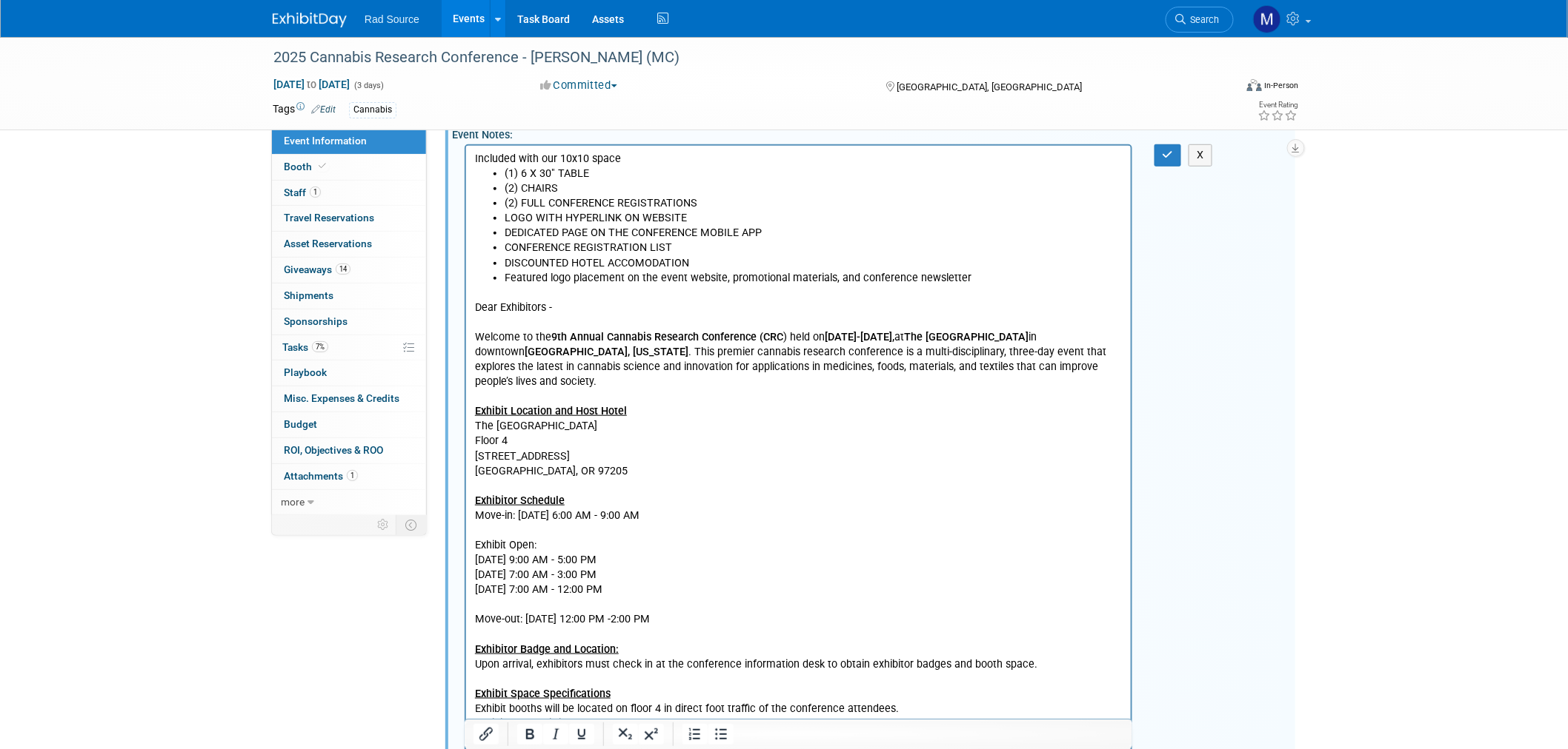
scroll to position [363, 0]
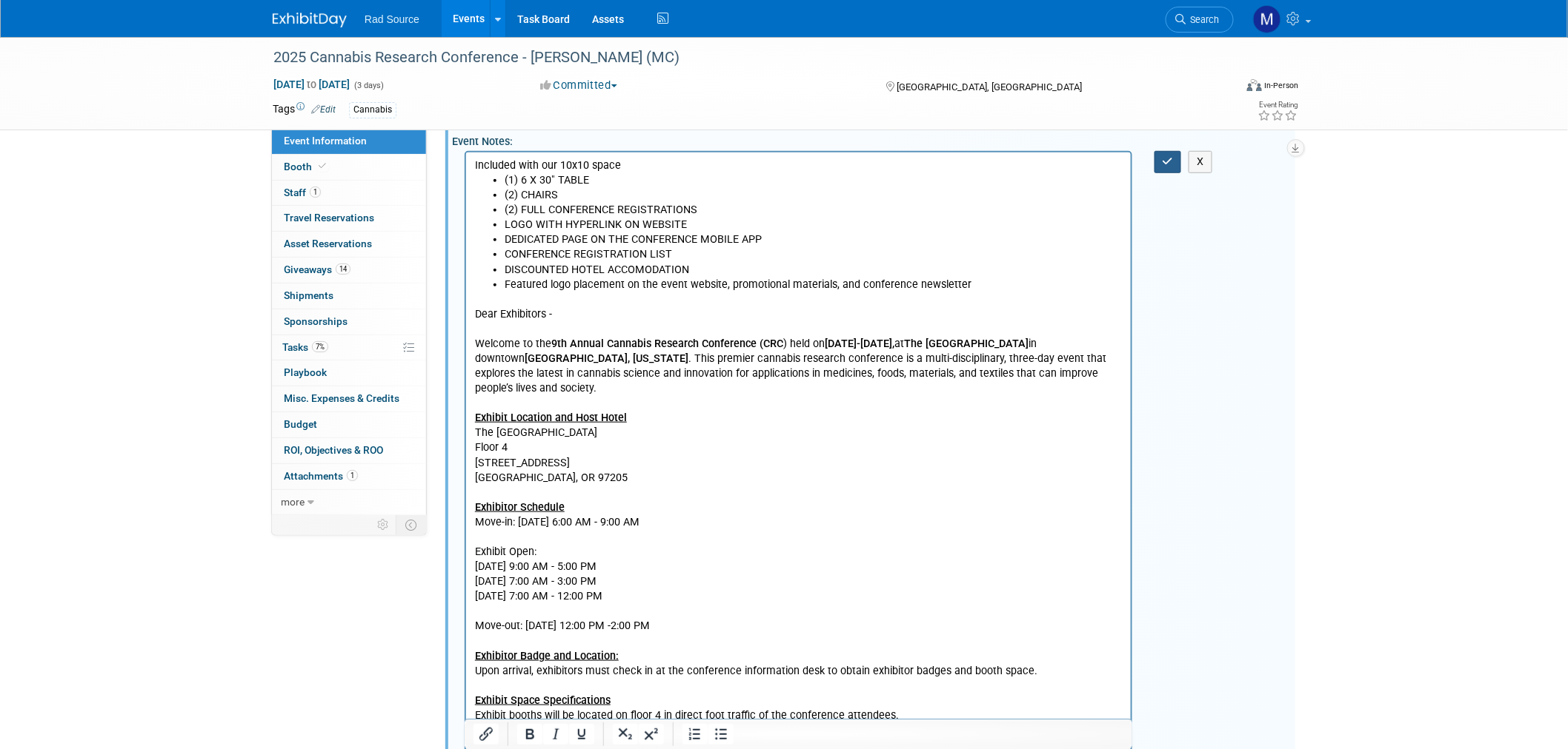
click at [1156, 163] on button "button" at bounding box center [1168, 162] width 28 height 21
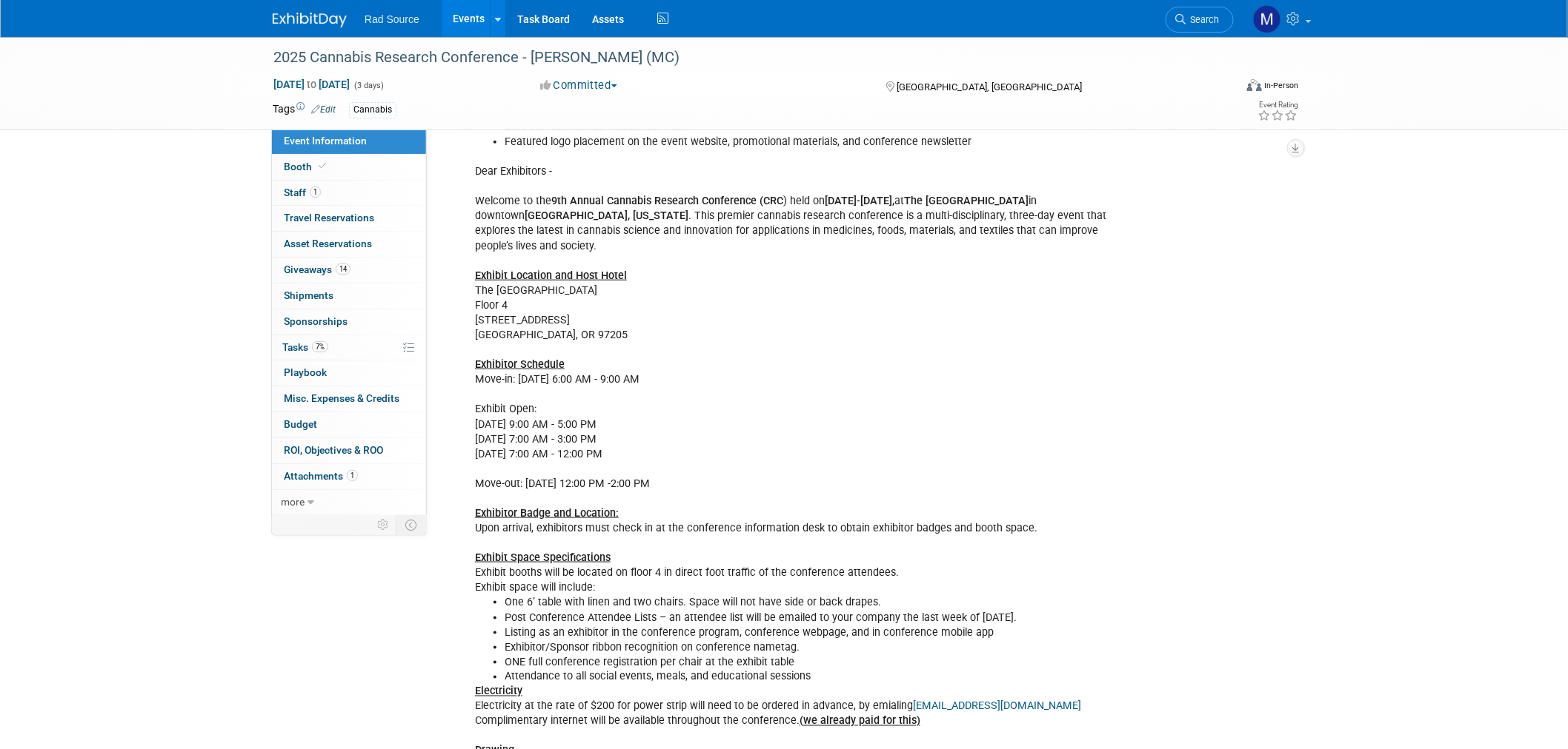
scroll to position [505, 0]
click at [345, 345] on link "7% Tasks 7%" at bounding box center [348, 348] width 154 height 25
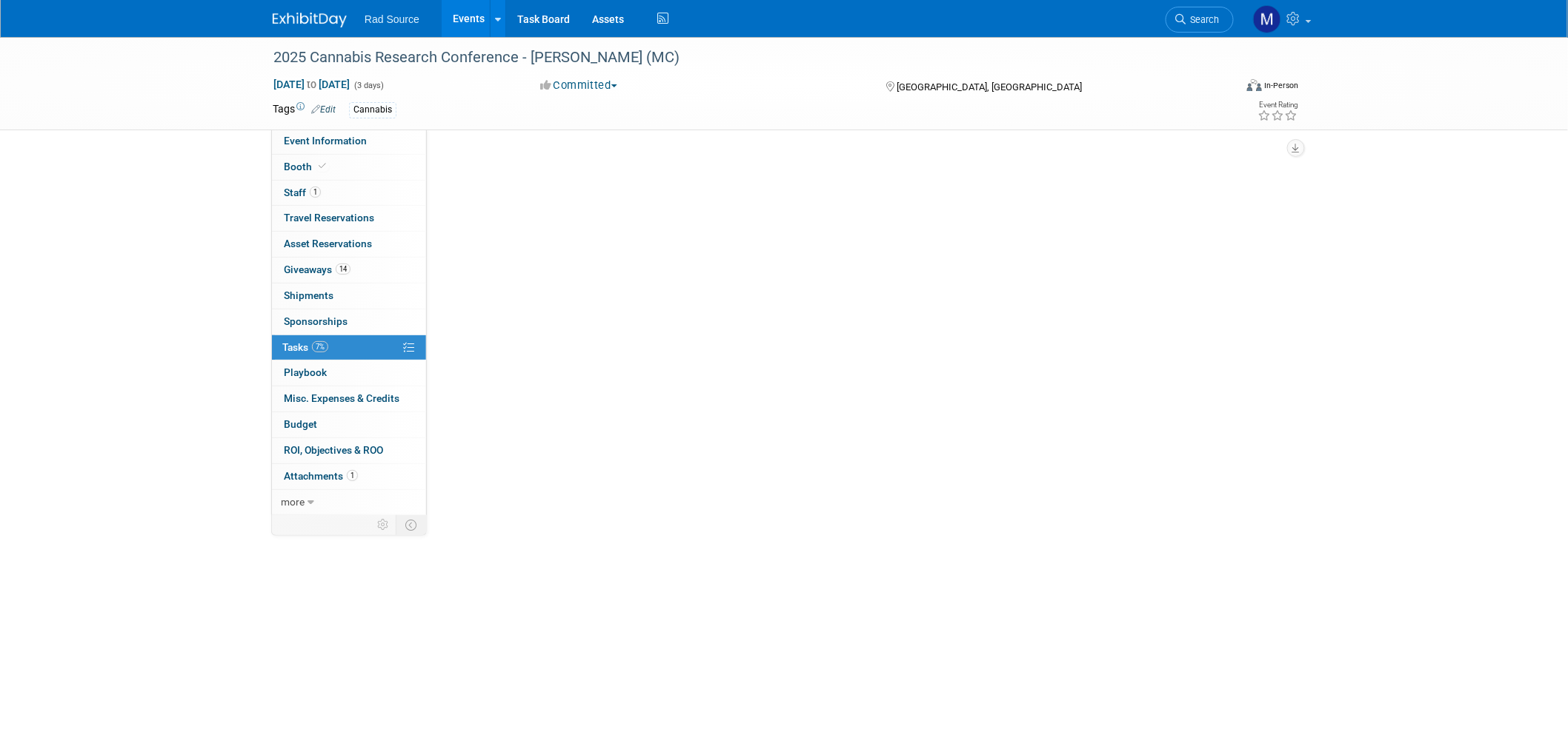
scroll to position [0, 0]
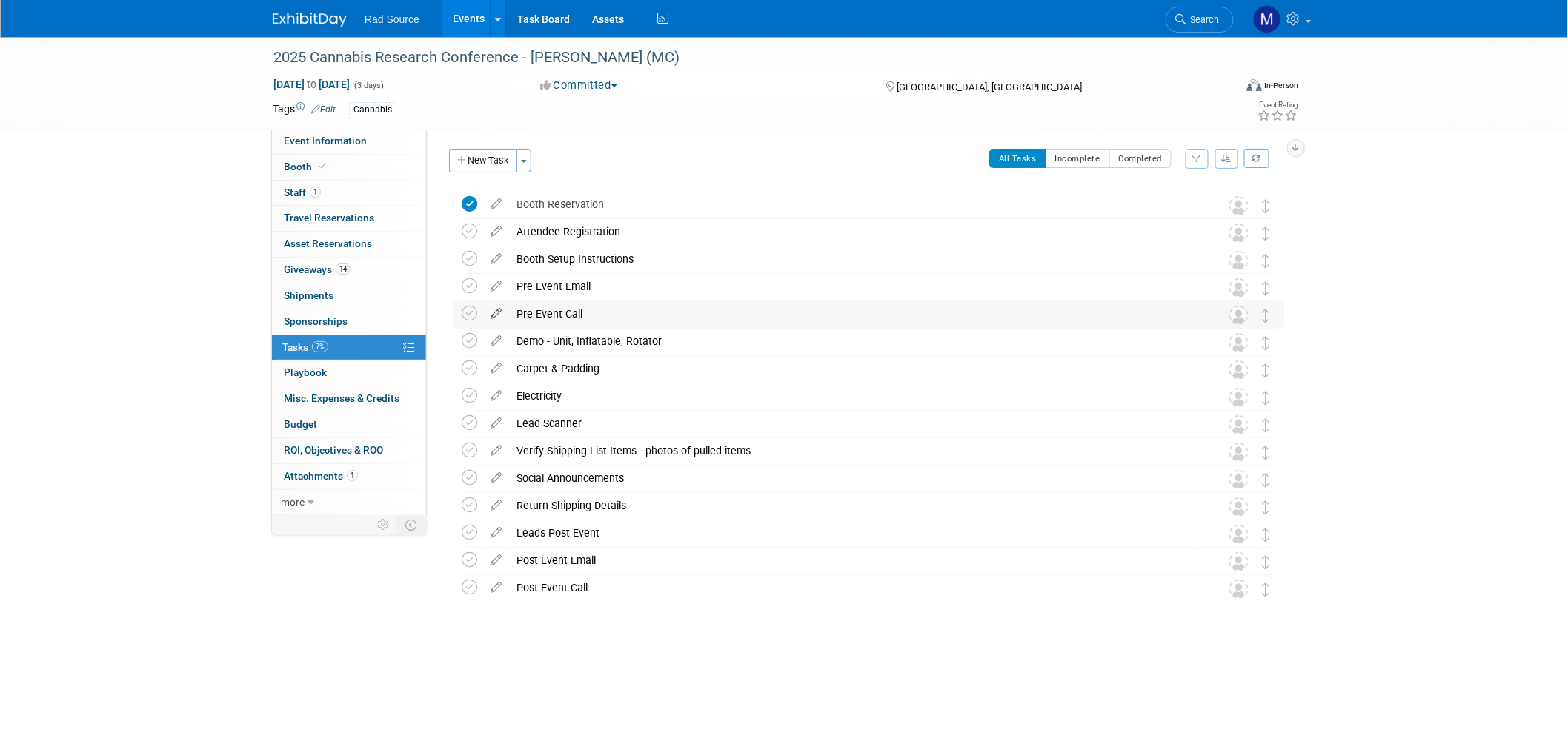
click at [496, 316] on icon at bounding box center [495, 310] width 26 height 19
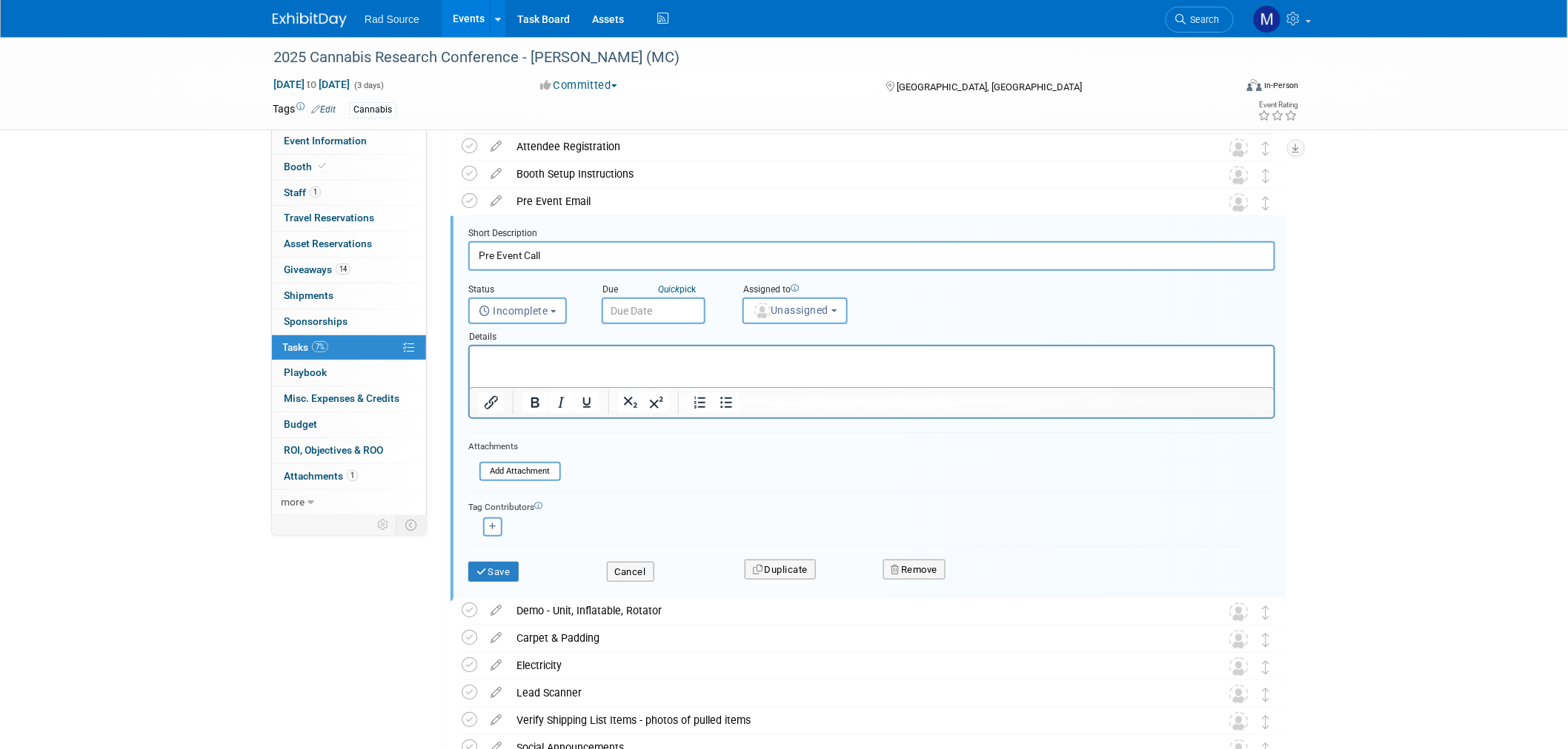
click at [675, 304] on input "text" at bounding box center [653, 311] width 104 height 27
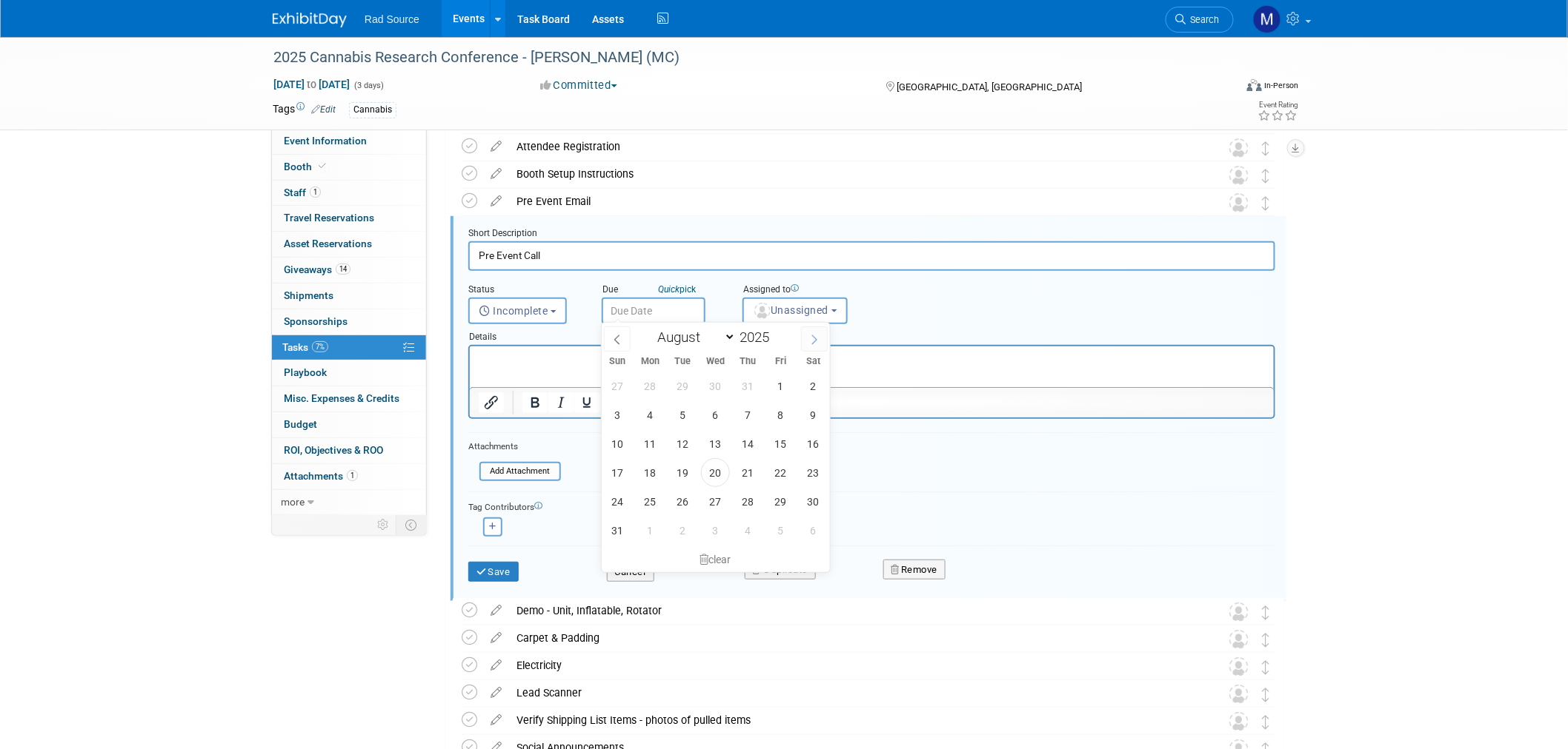
click at [820, 341] on span at bounding box center [814, 339] width 27 height 25
select select "8"
click at [689, 450] on span "16" at bounding box center [683, 443] width 29 height 29
type input "Sep 16, 2025"
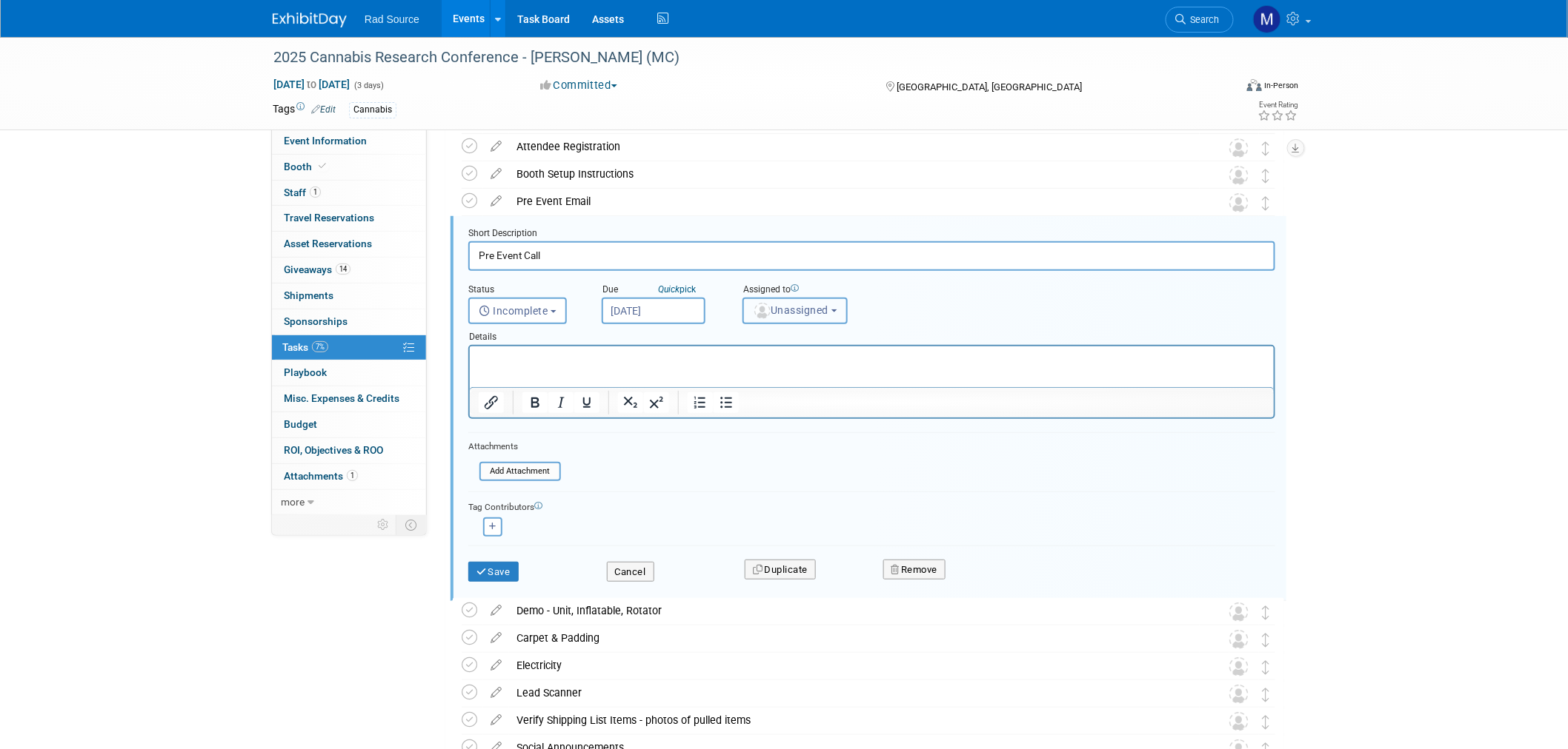
click at [835, 307] on button "Unassigned" at bounding box center [795, 311] width 105 height 27
click at [838, 378] on label "Melissa Conboy (me)" at bounding box center [814, 381] width 128 height 24
click at [745, 378] on input "Melissa Conboy (me)" at bounding box center [740, 379] width 10 height 10
select select "051720f5-93b6-45d5-bdf1-a34fb29a2183"
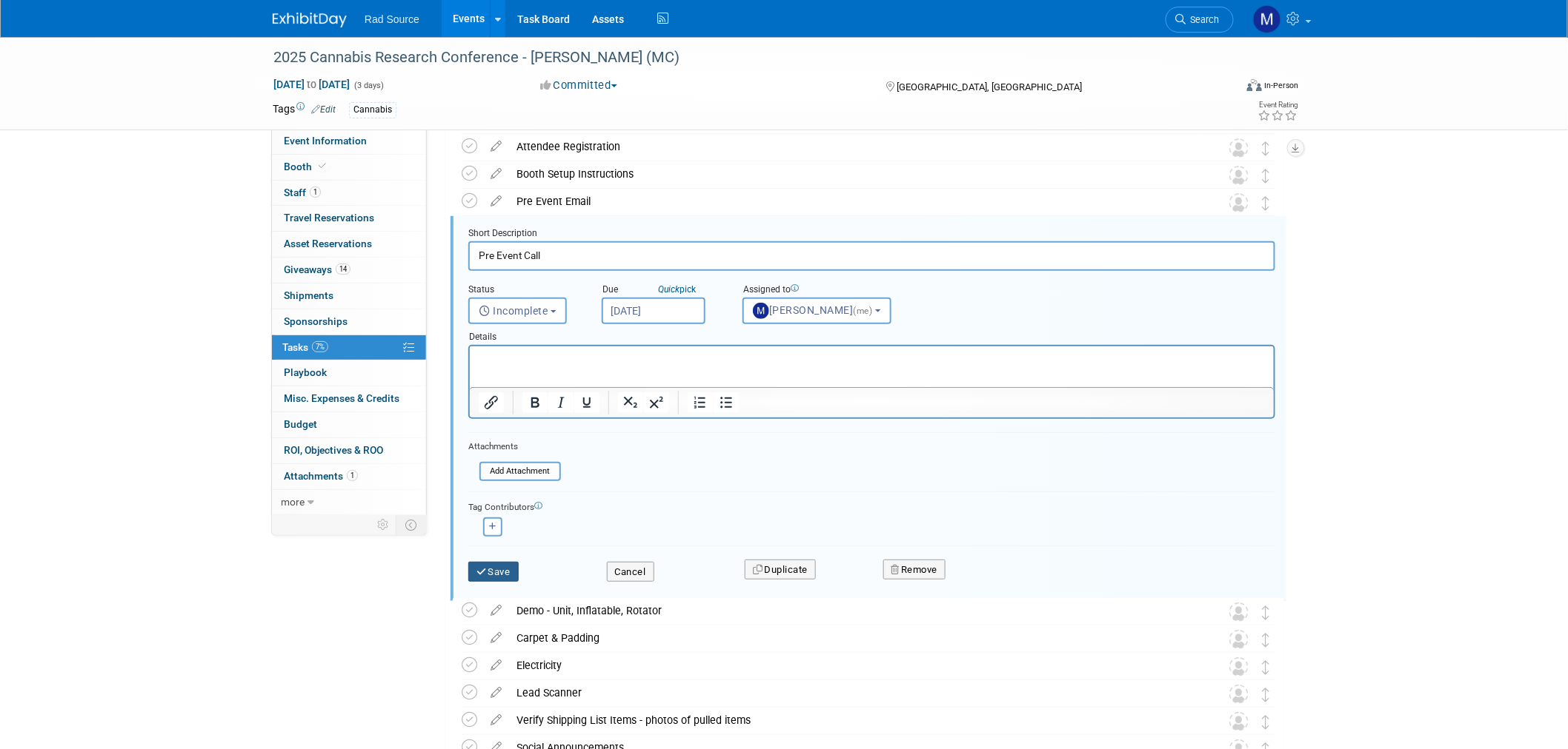
click at [494, 571] on button "Save" at bounding box center [493, 572] width 51 height 20
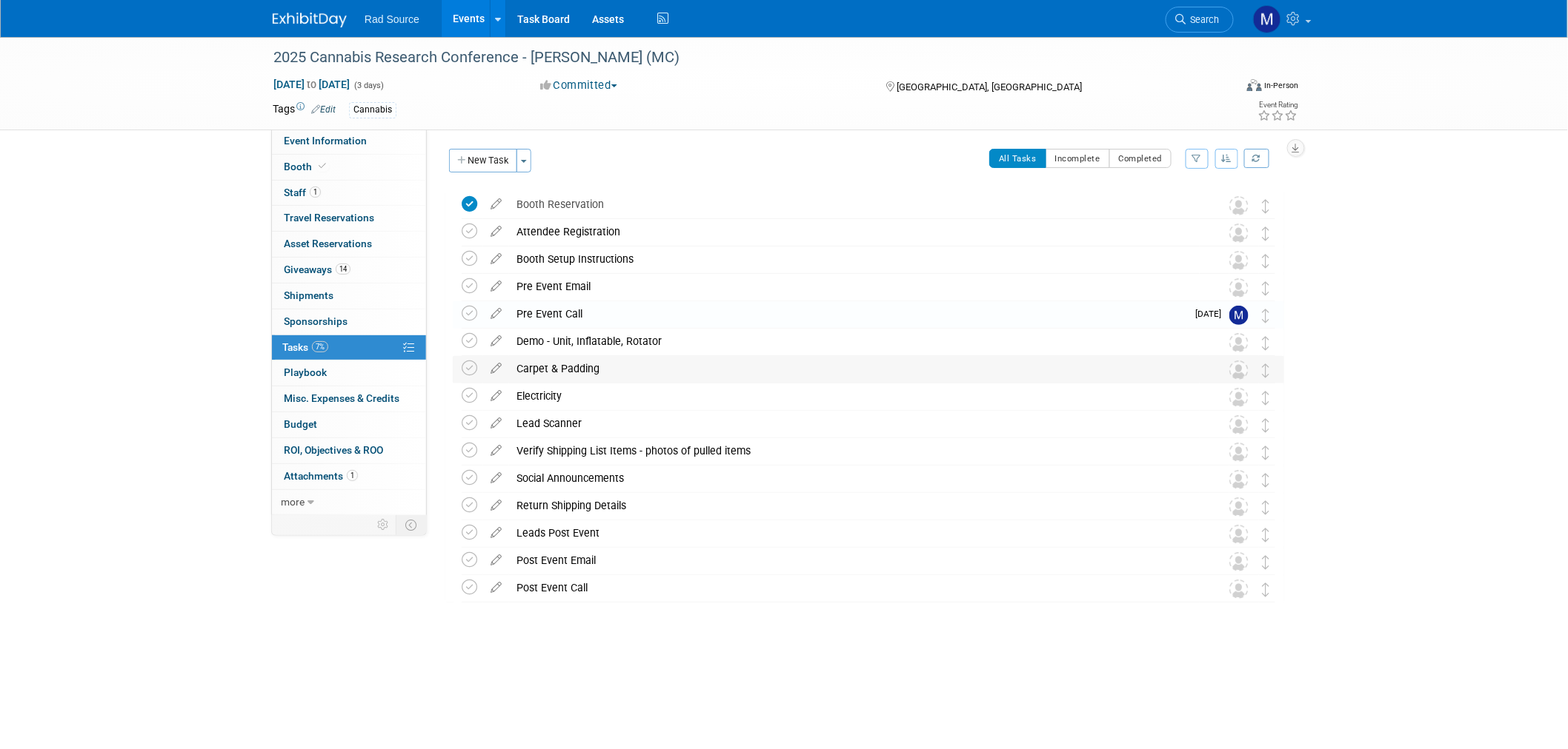
scroll to position [0, 0]
click at [497, 285] on icon at bounding box center [495, 283] width 26 height 19
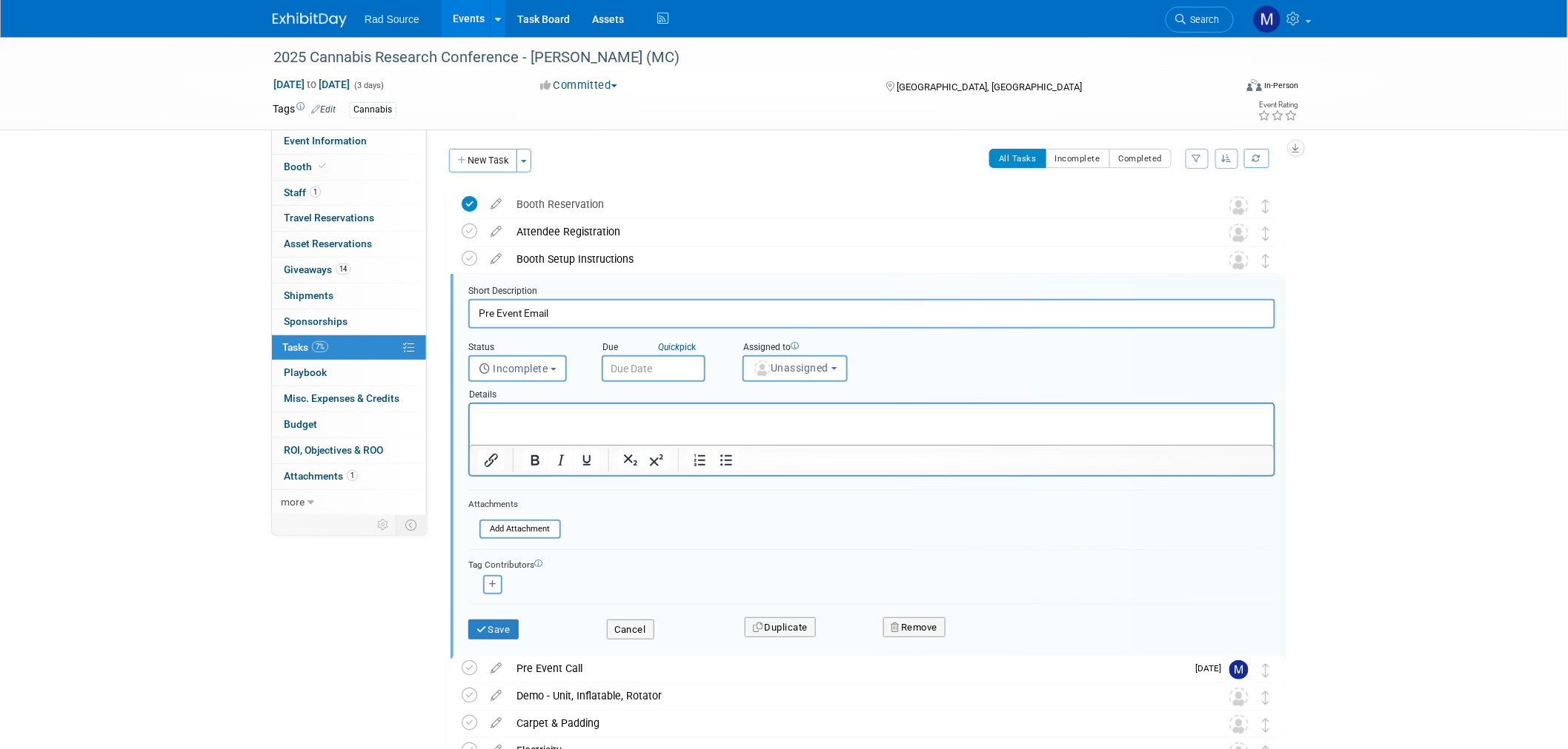
scroll to position [57, 0]
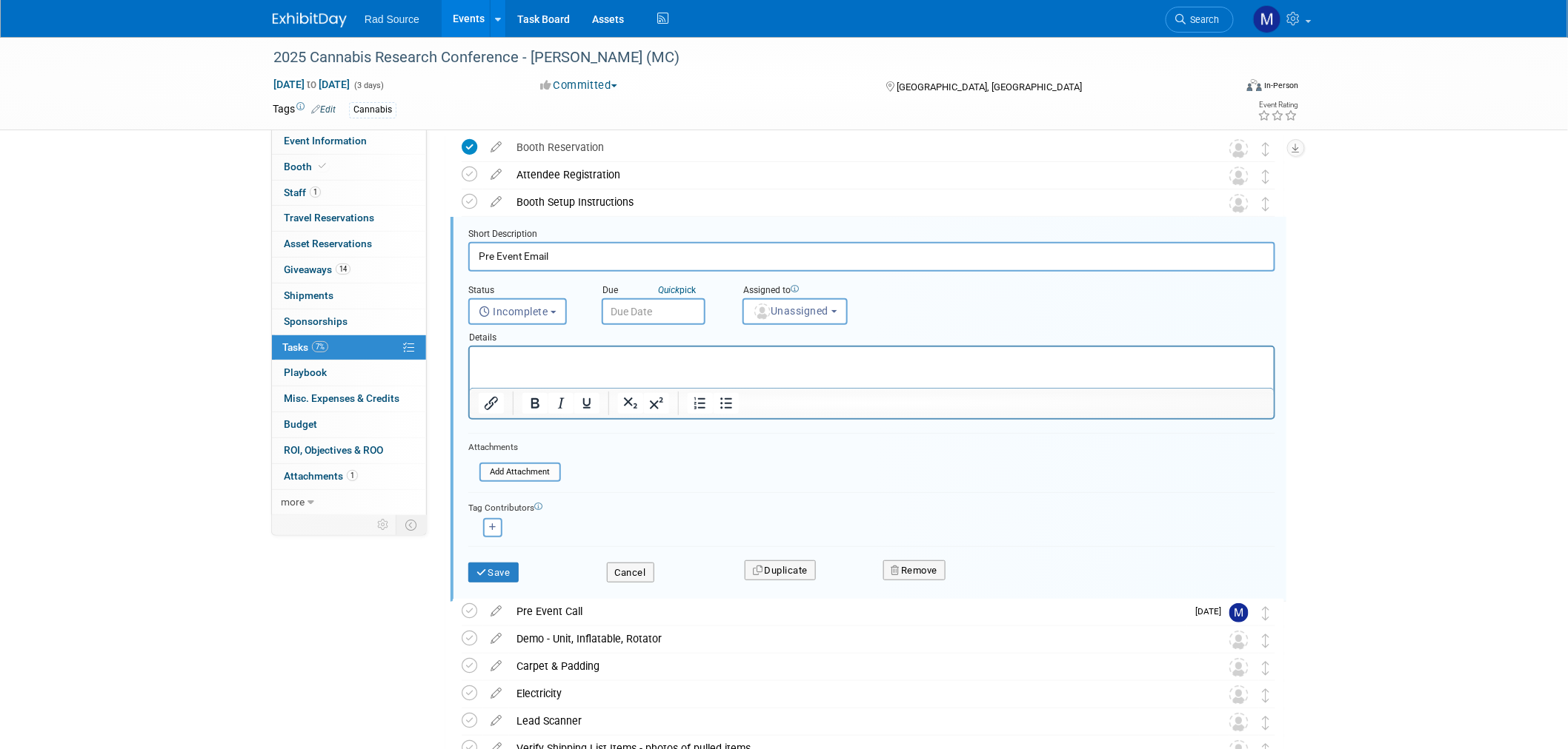
click at [675, 308] on input "text" at bounding box center [653, 312] width 104 height 27
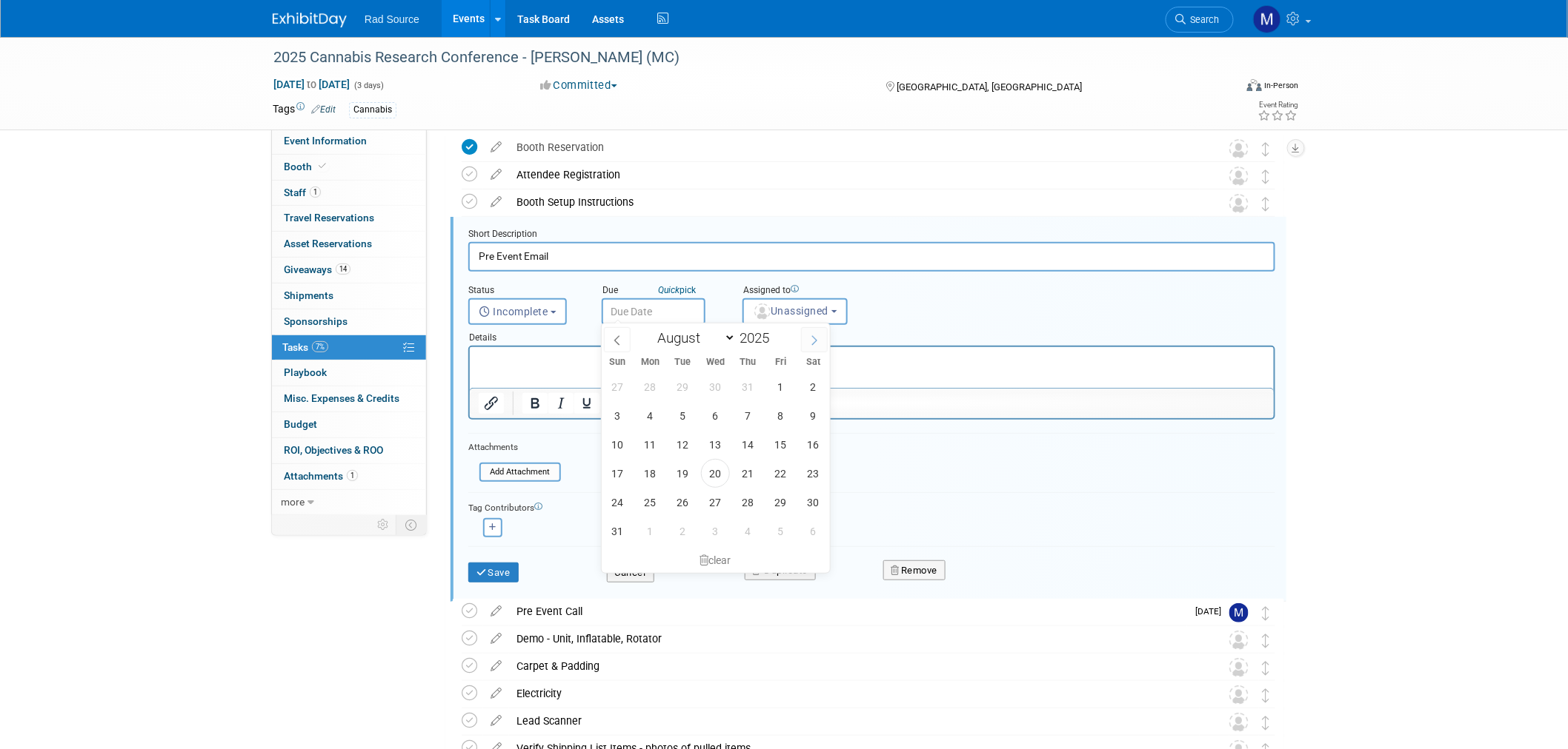
click at [820, 338] on span at bounding box center [814, 339] width 27 height 25
select select "8"
click at [653, 502] on span "29" at bounding box center [650, 502] width 29 height 29
type input "Sep 29, 2025"
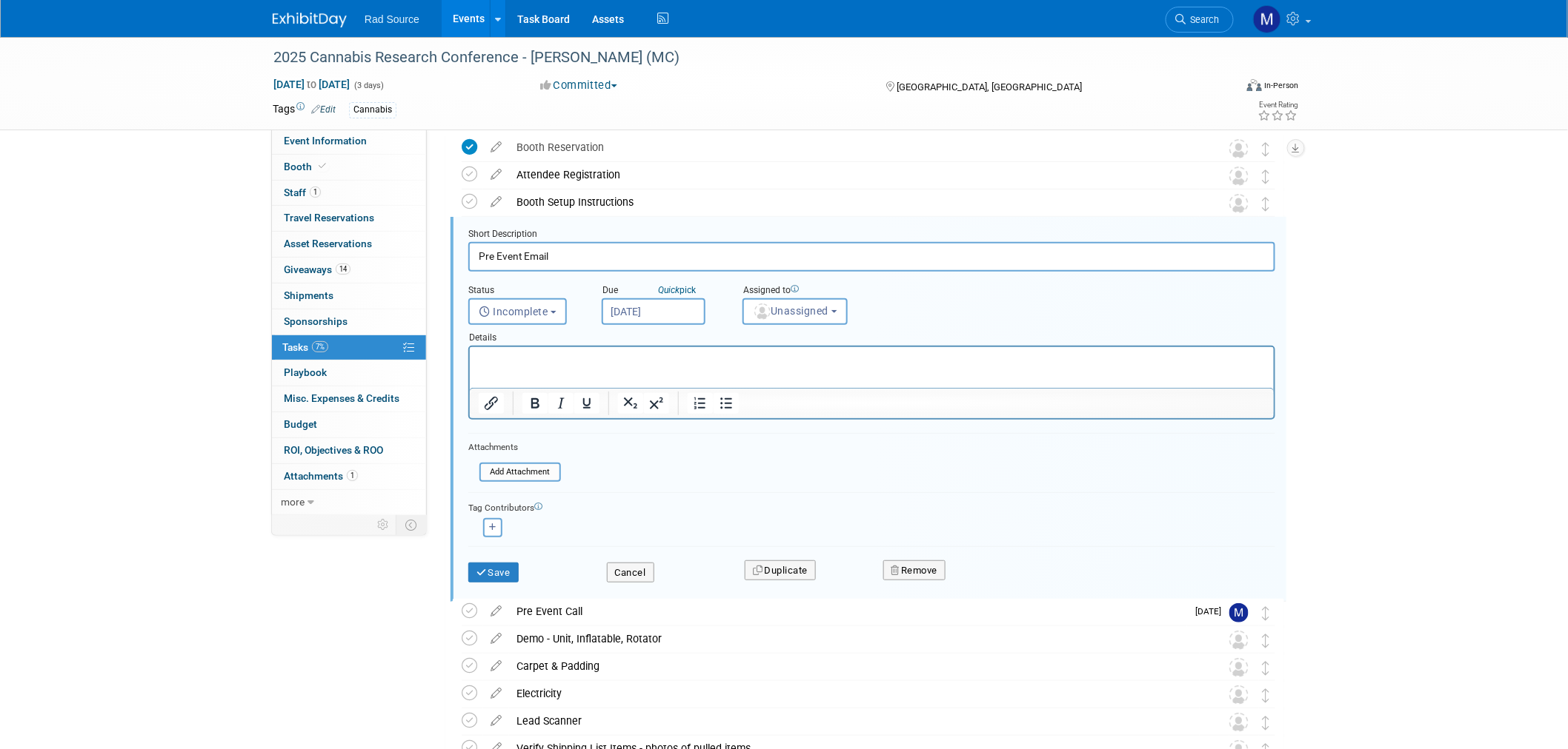
click at [834, 265] on input "Pre Event Email" at bounding box center [872, 257] width 807 height 29
click at [830, 325] on div "Details" at bounding box center [872, 335] width 807 height 20
click at [831, 315] on button "Unassigned" at bounding box center [795, 312] width 105 height 27
click at [844, 378] on label "Melissa Conboy (me)" at bounding box center [814, 382] width 128 height 24
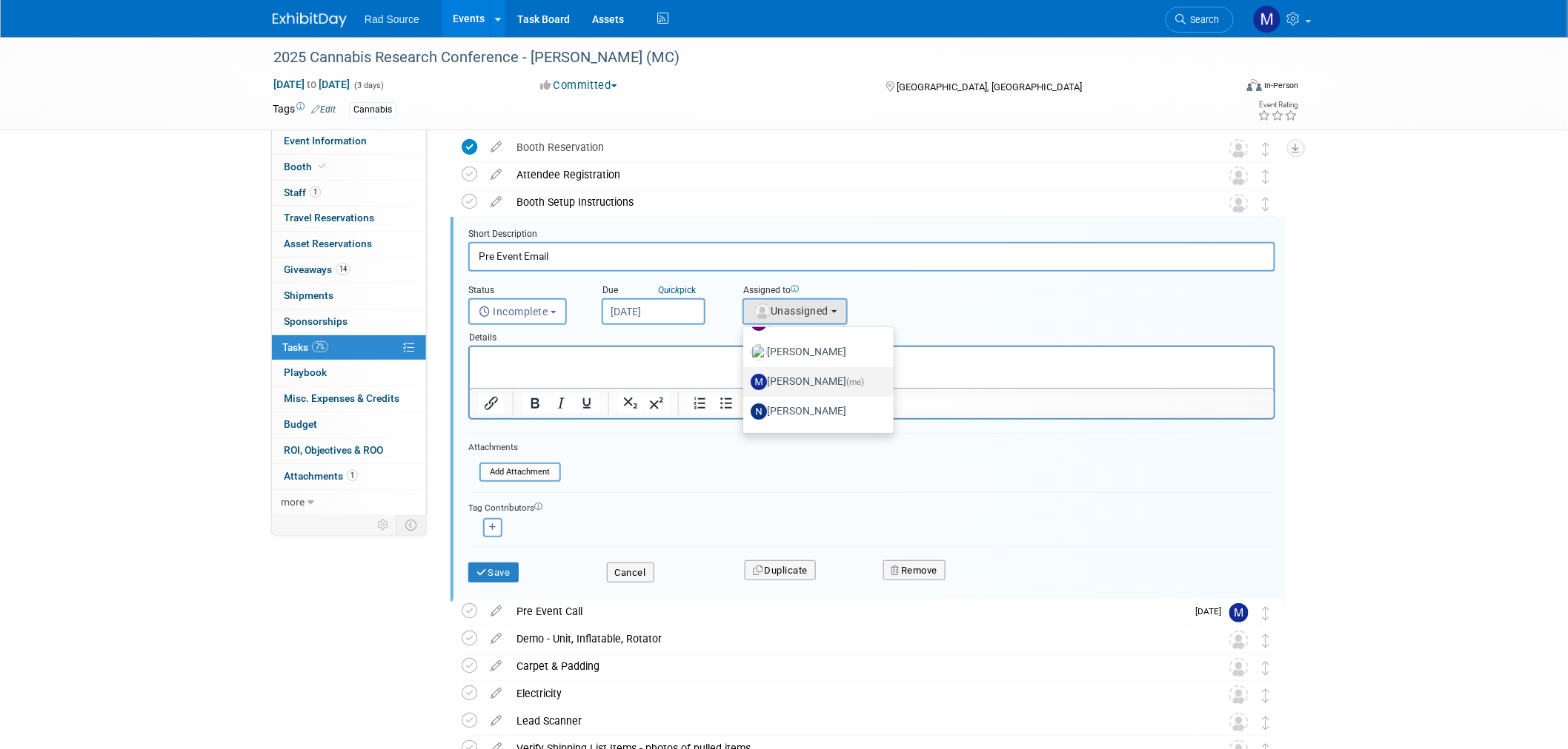
click at [745, 378] on input "Melissa Conboy (me)" at bounding box center [740, 380] width 10 height 10
select select "051720f5-93b6-45d5-bdf1-a34fb29a2183"
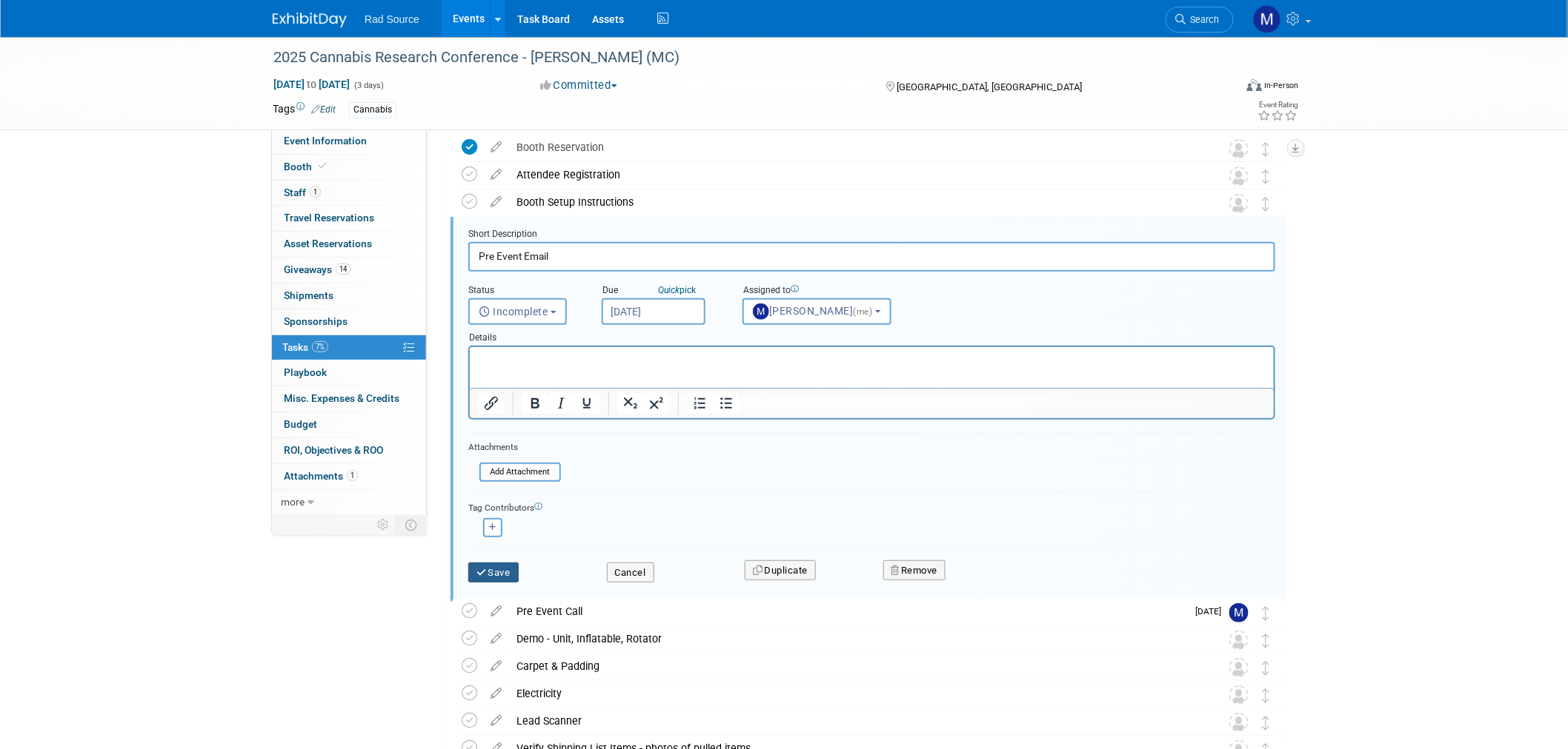
click at [509, 562] on button "Save" at bounding box center [493, 572] width 51 height 20
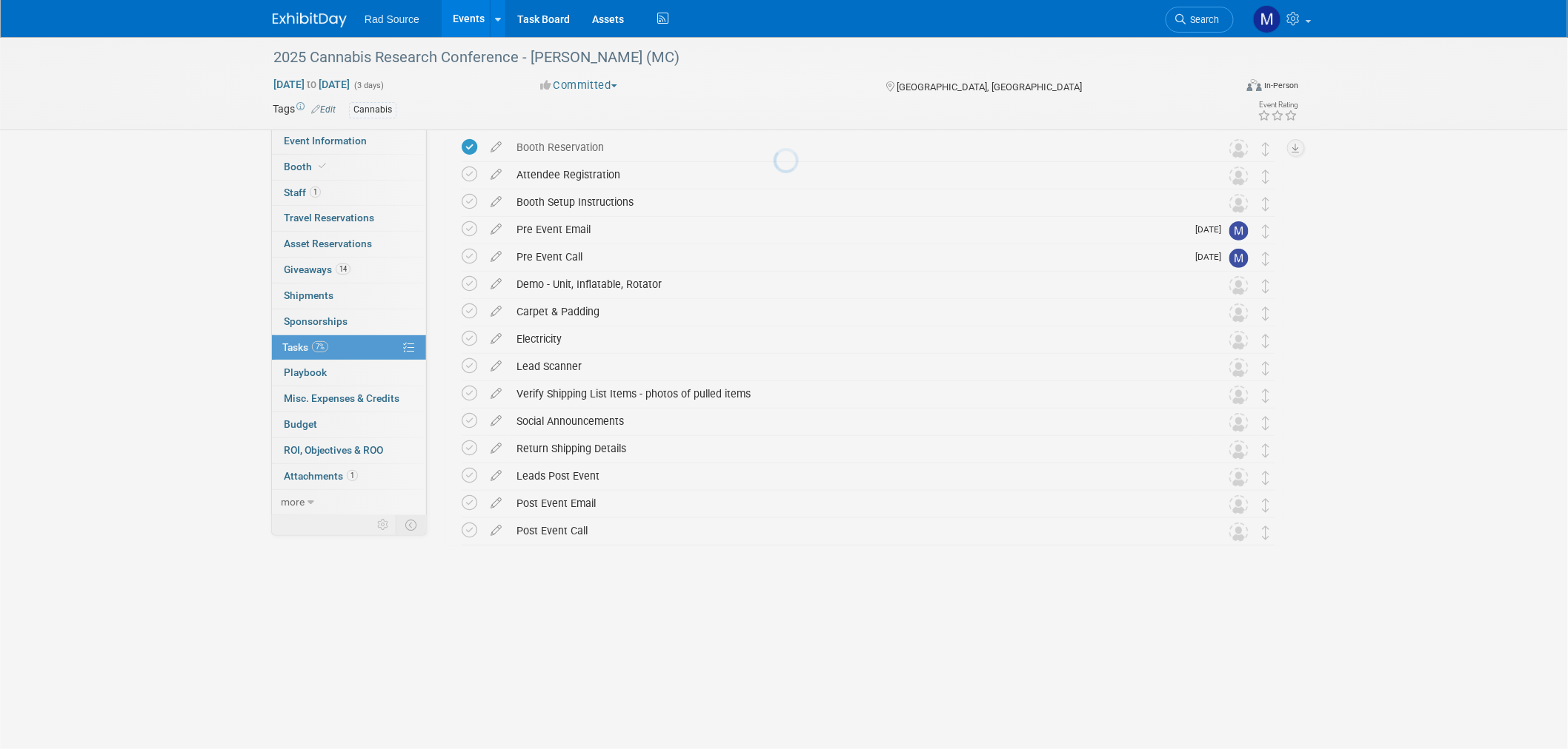
scroll to position [0, 0]
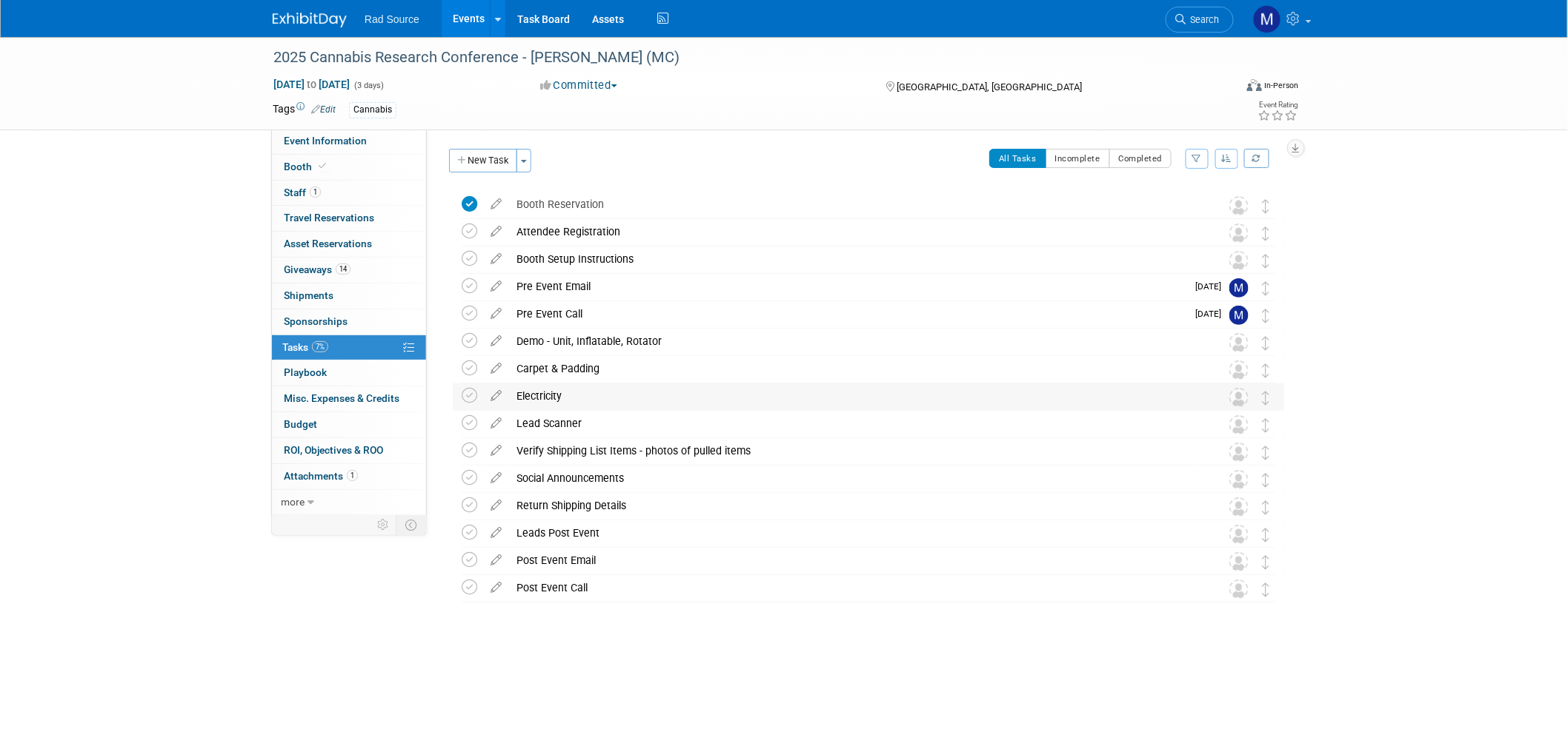
click at [527, 398] on div "Electricity" at bounding box center [854, 396] width 691 height 25
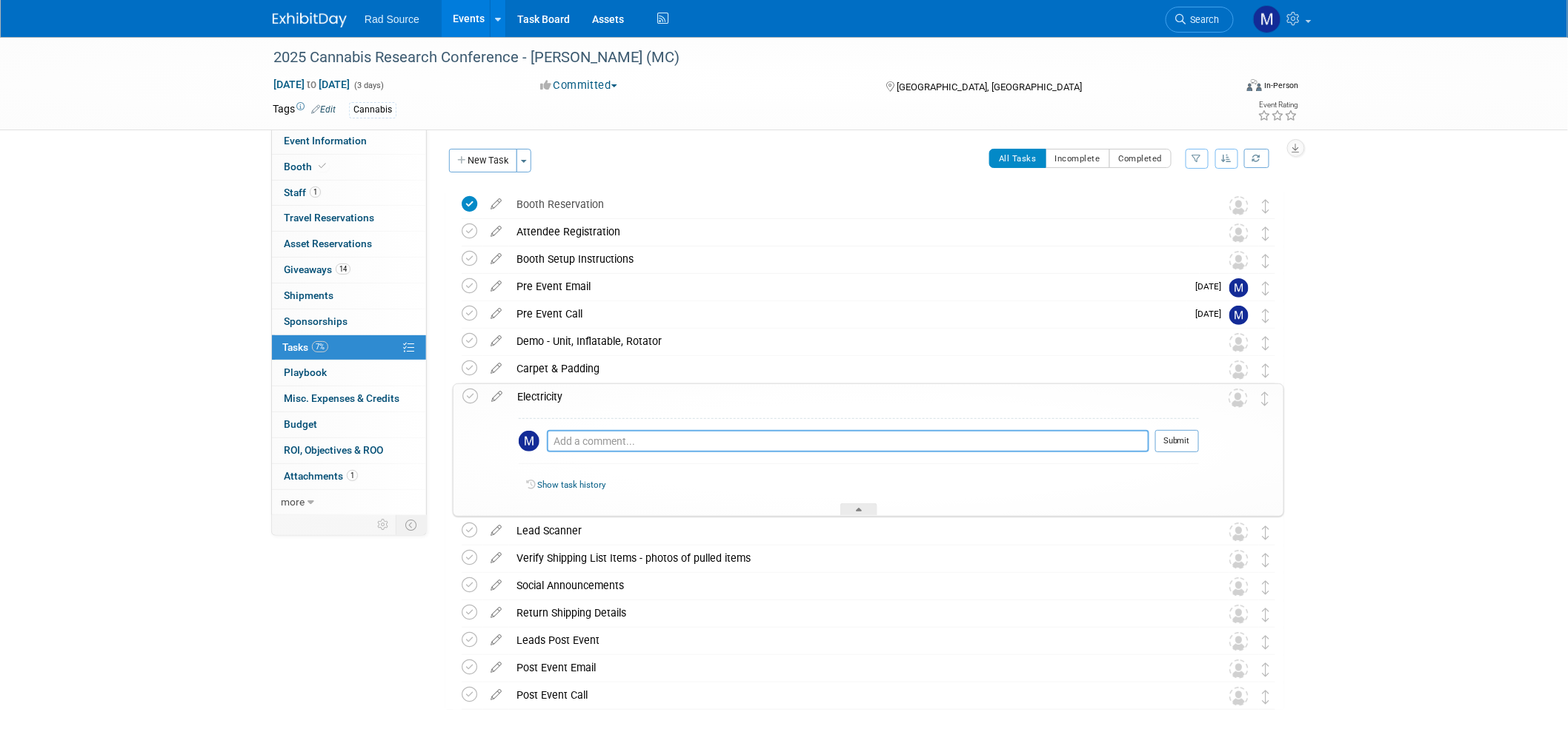
click at [588, 442] on textarea at bounding box center [848, 441] width 603 height 22
type textarea "already purchased w/ booth"
click at [1172, 444] on button "Submit" at bounding box center [1176, 441] width 44 height 22
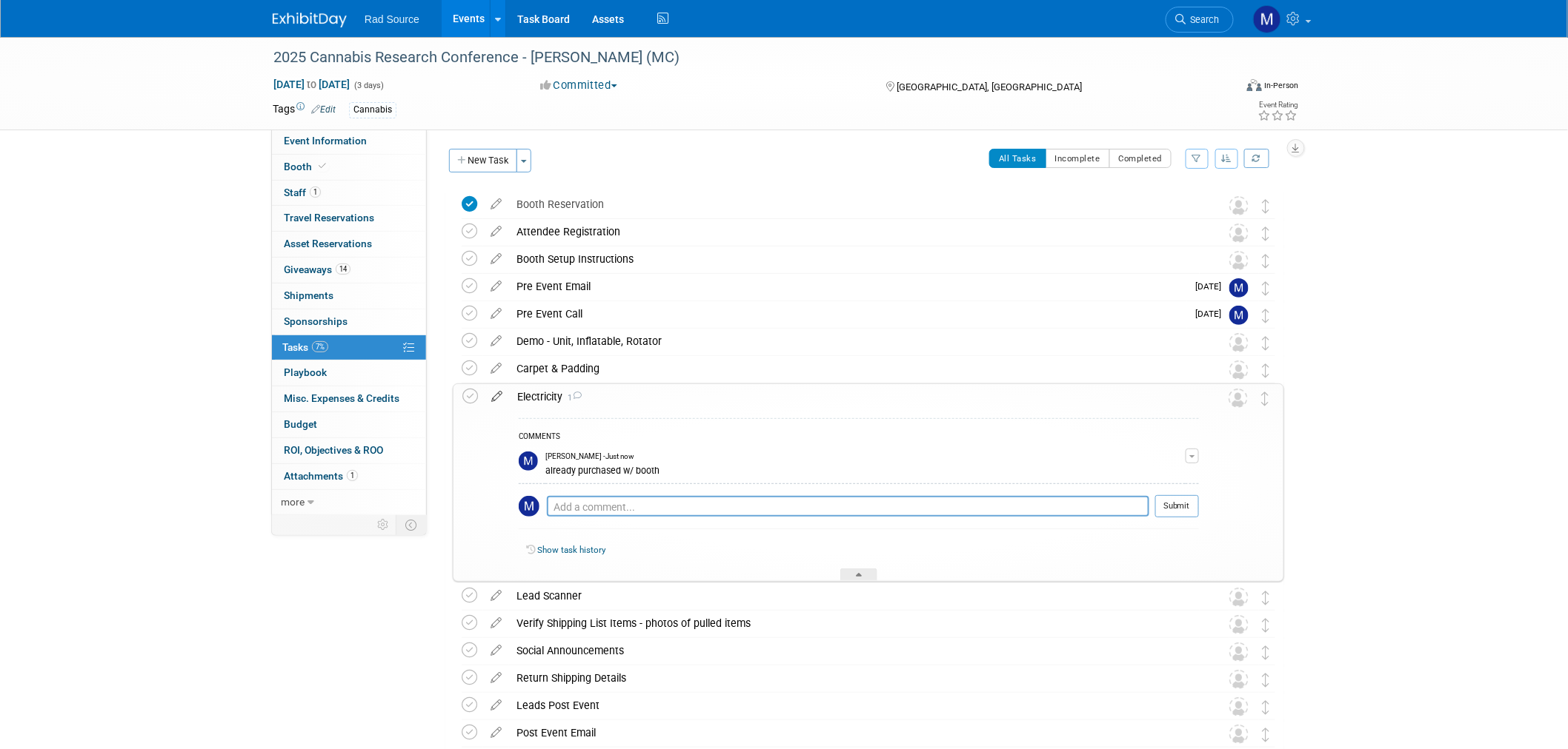
click at [495, 394] on icon at bounding box center [496, 394] width 26 height 19
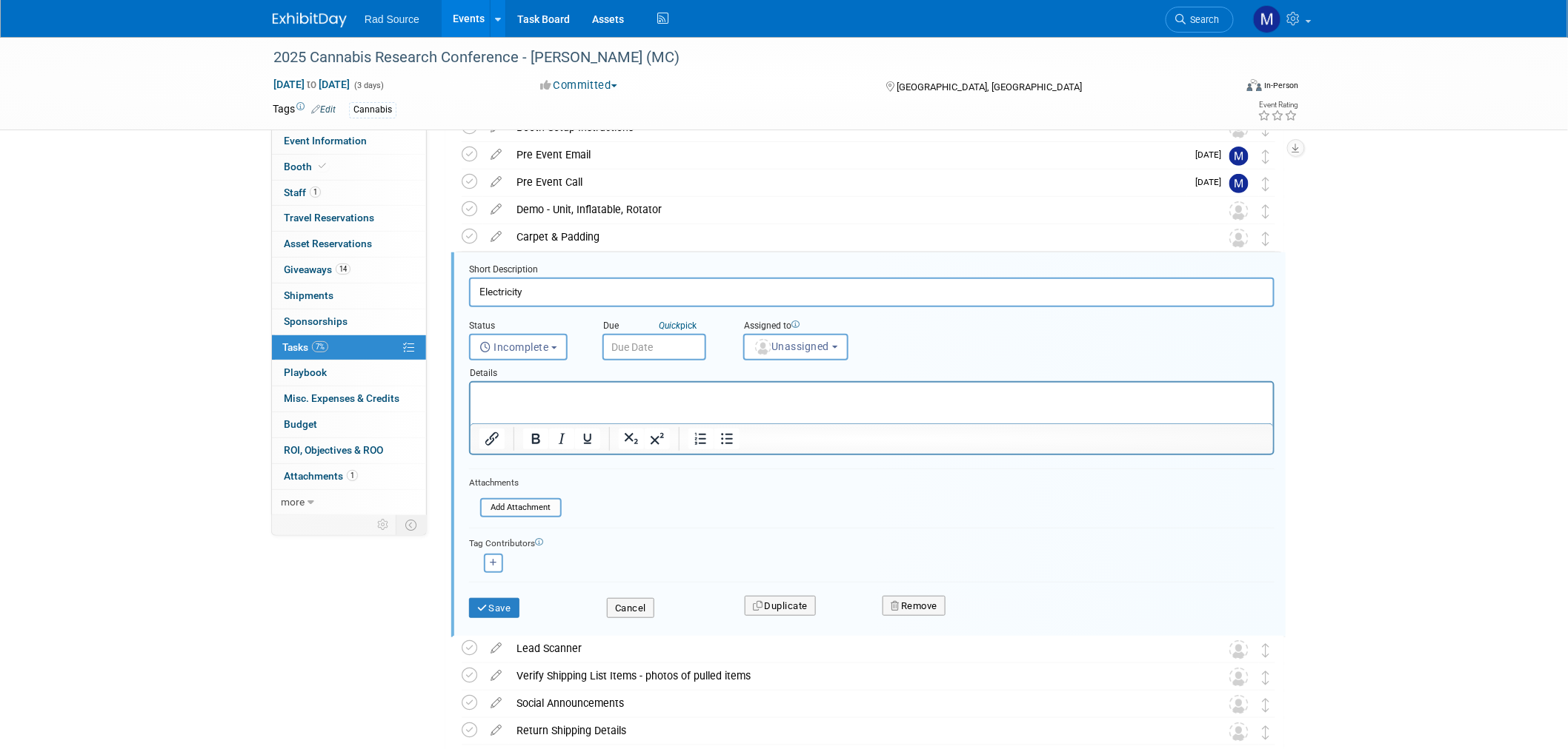
scroll to position [168, 0]
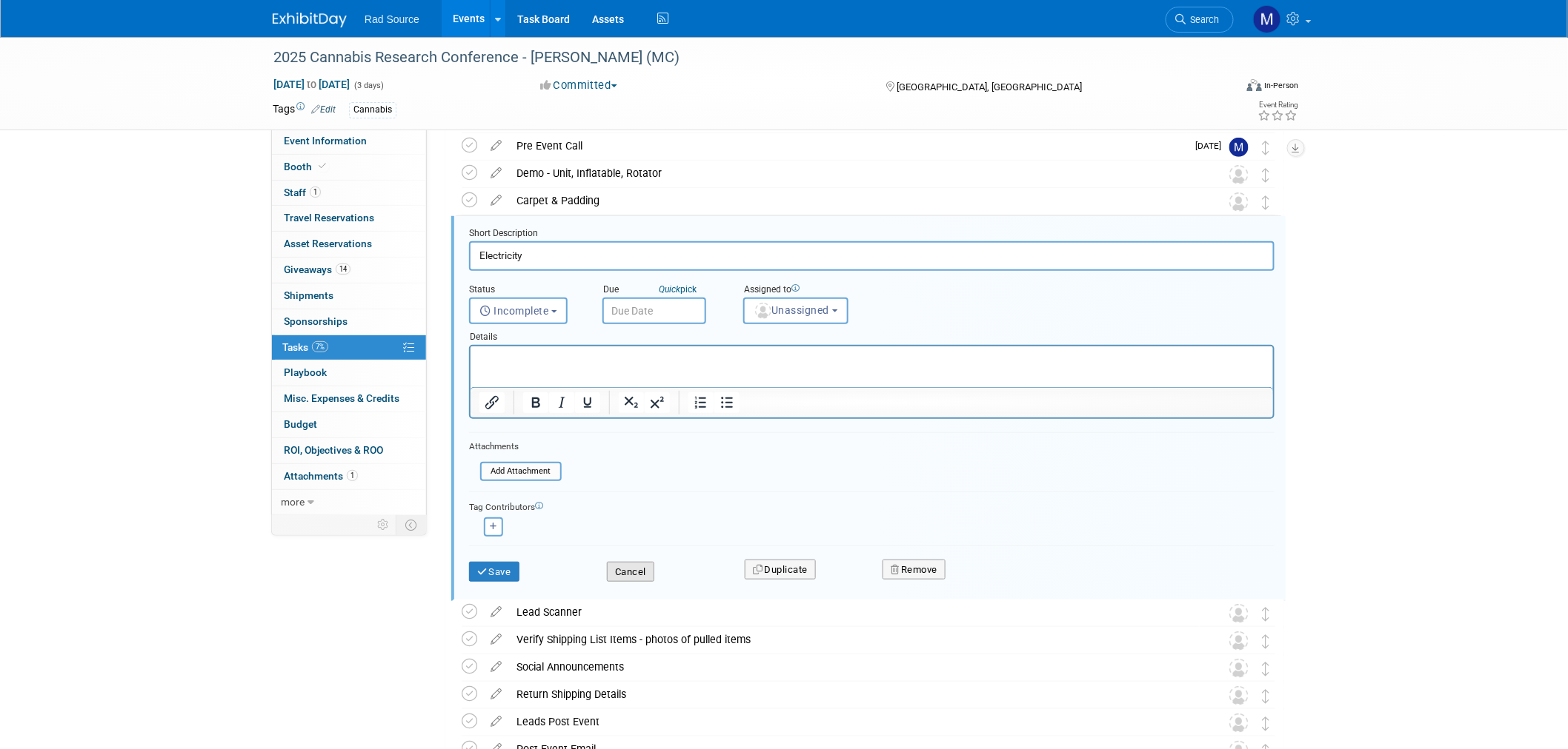
click at [646, 568] on button "Cancel" at bounding box center [630, 572] width 47 height 20
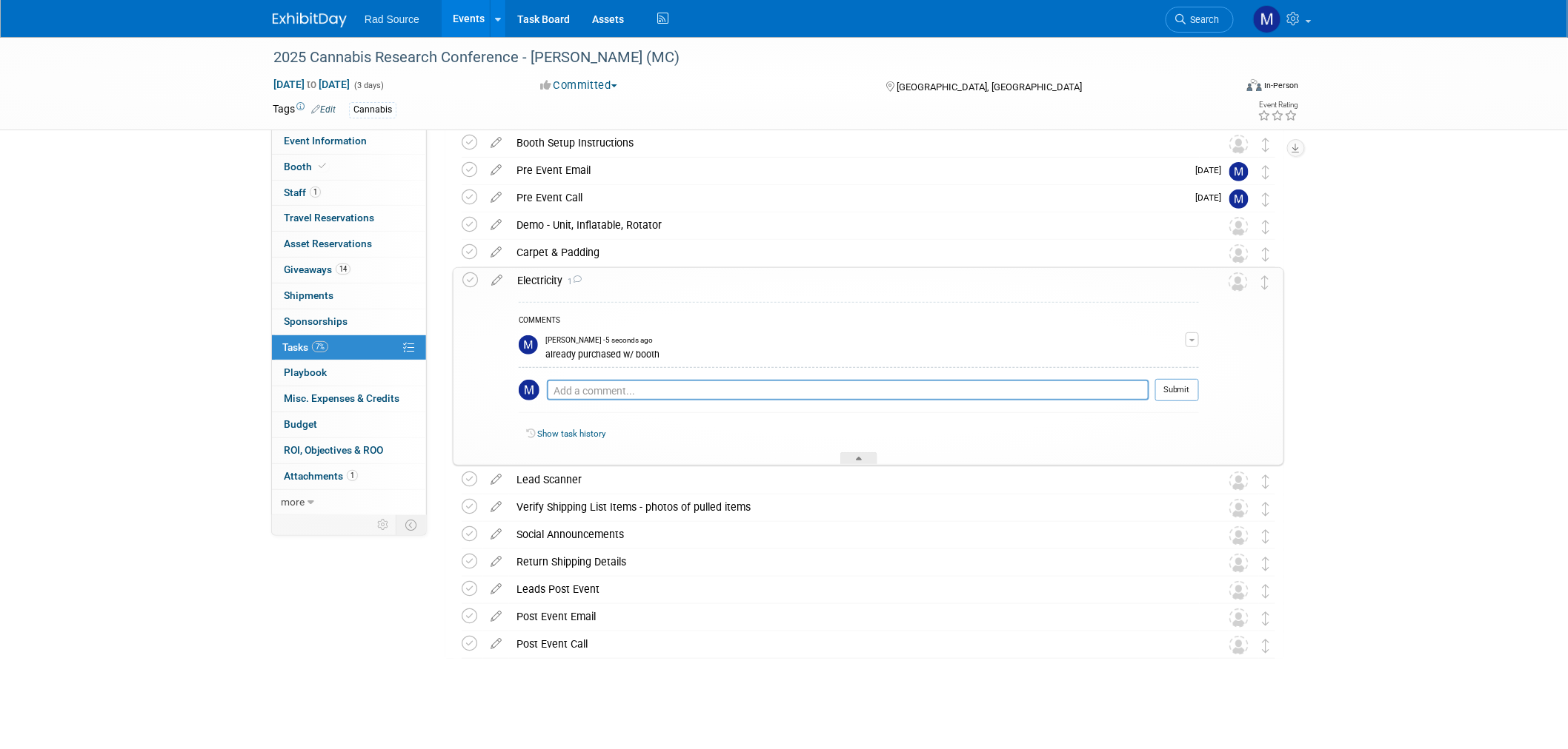
scroll to position [116, 0]
click at [671, 276] on div "Electricity 1" at bounding box center [853, 282] width 689 height 25
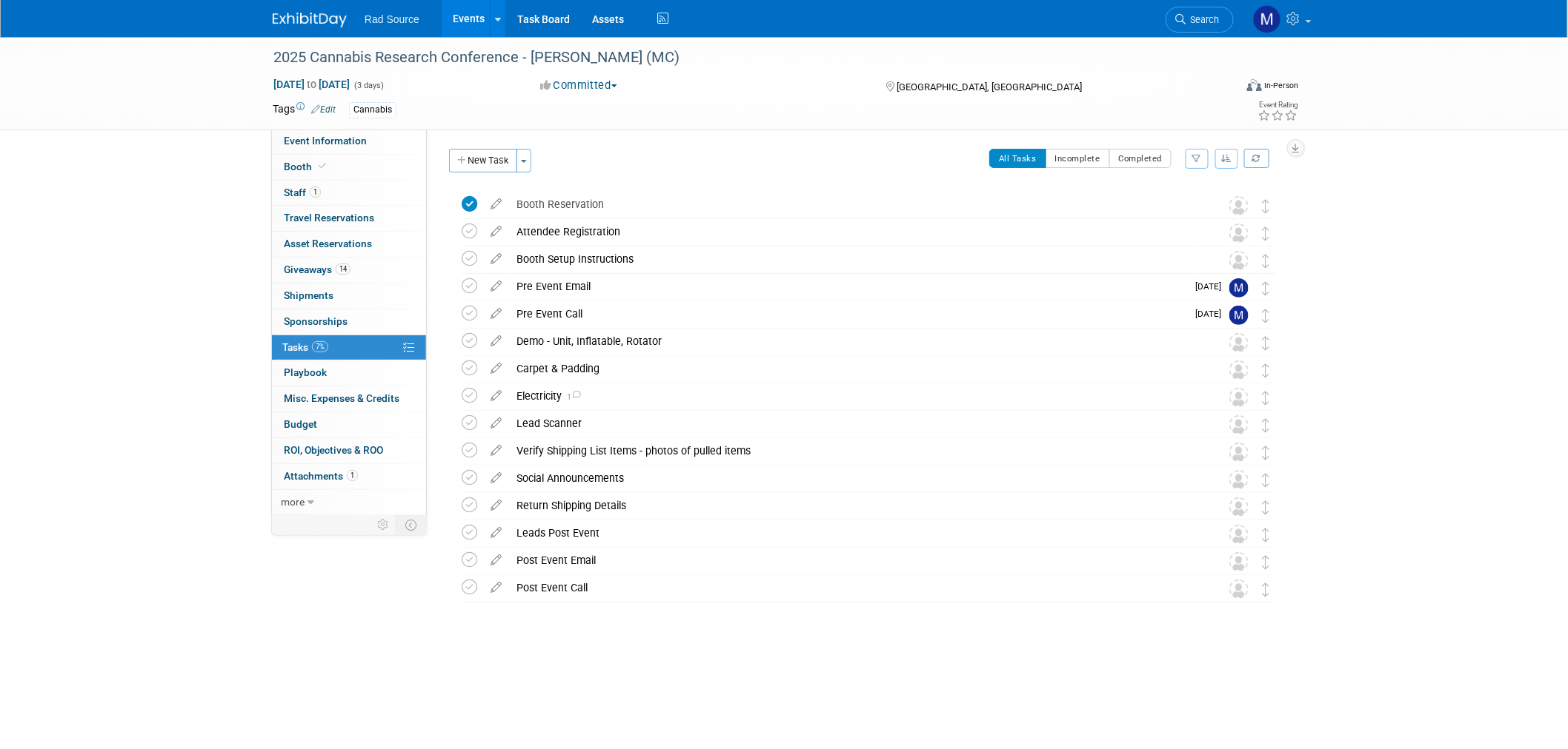
scroll to position [0, 0]
